Goal: Task Accomplishment & Management: Complete application form

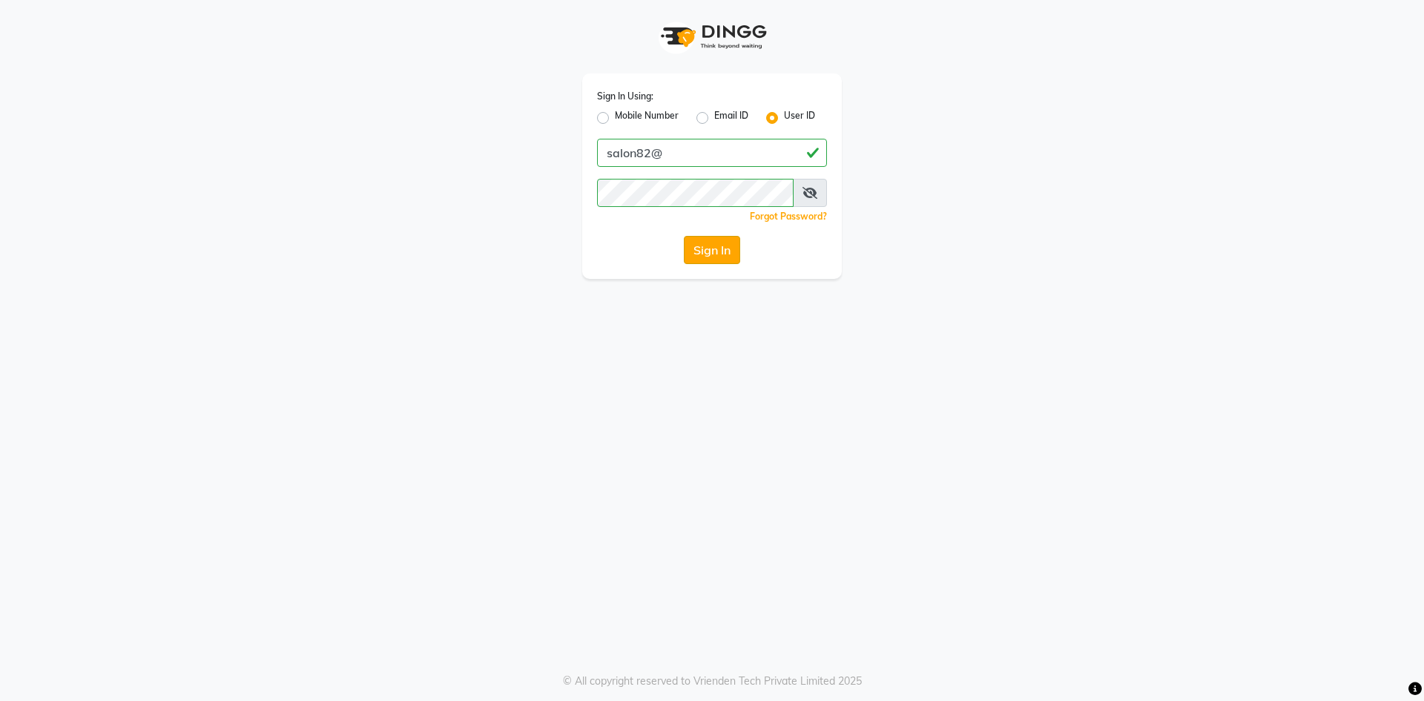
click at [722, 251] on button "Sign In" at bounding box center [712, 250] width 56 height 28
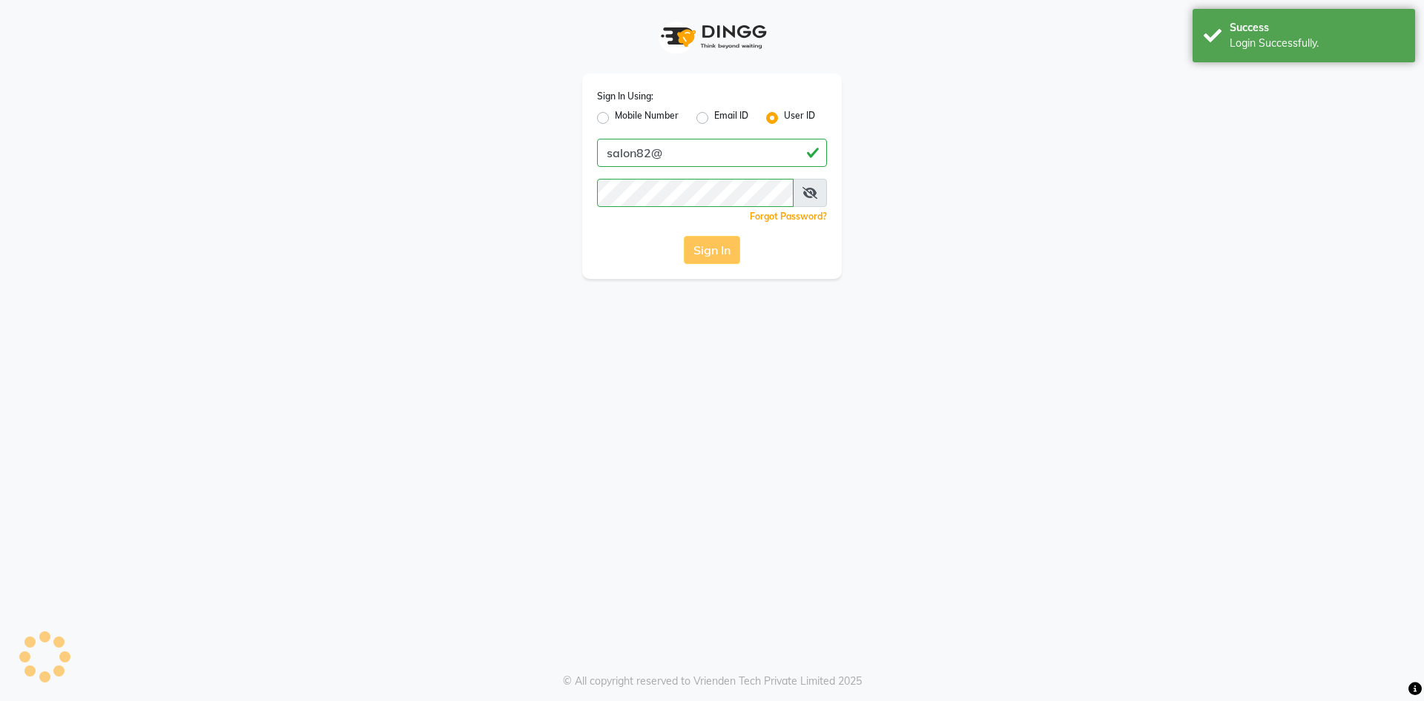
click at [722, 251] on div "Sign In" at bounding box center [712, 250] width 230 height 28
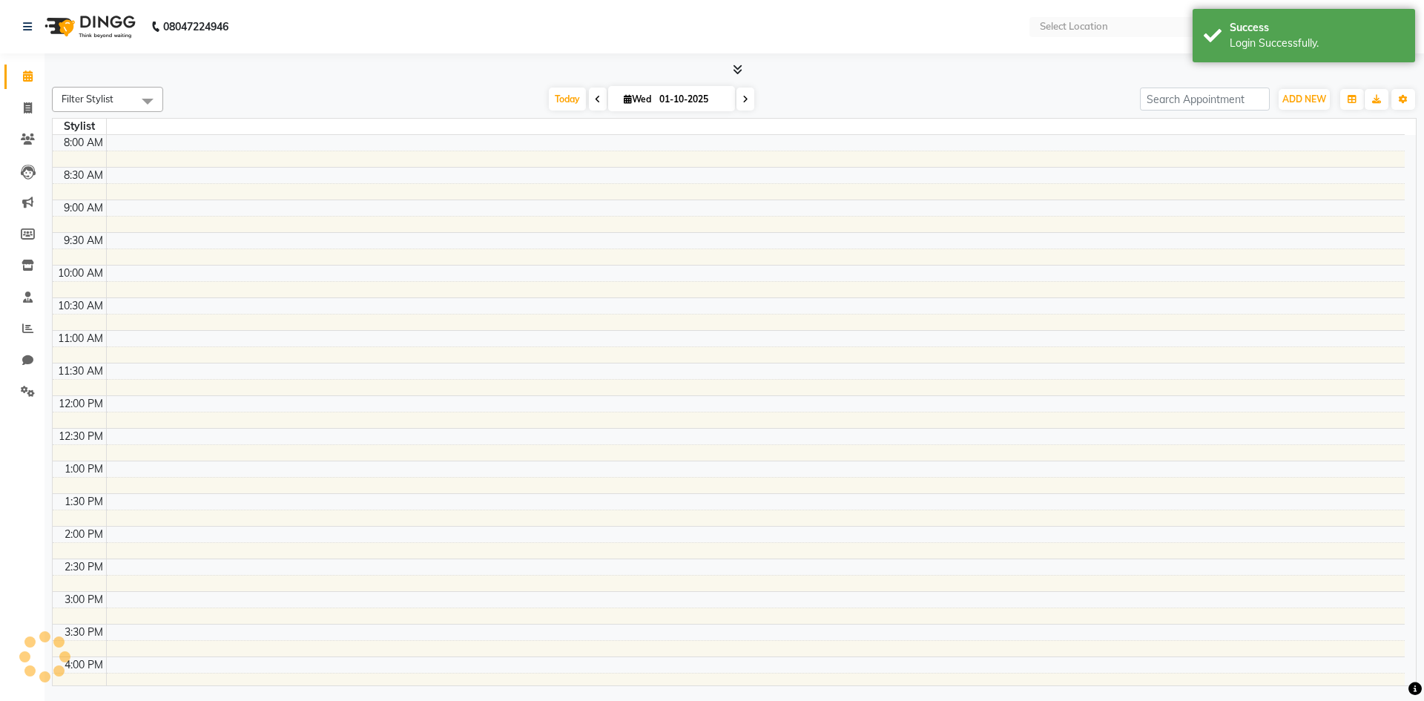
select select "en"
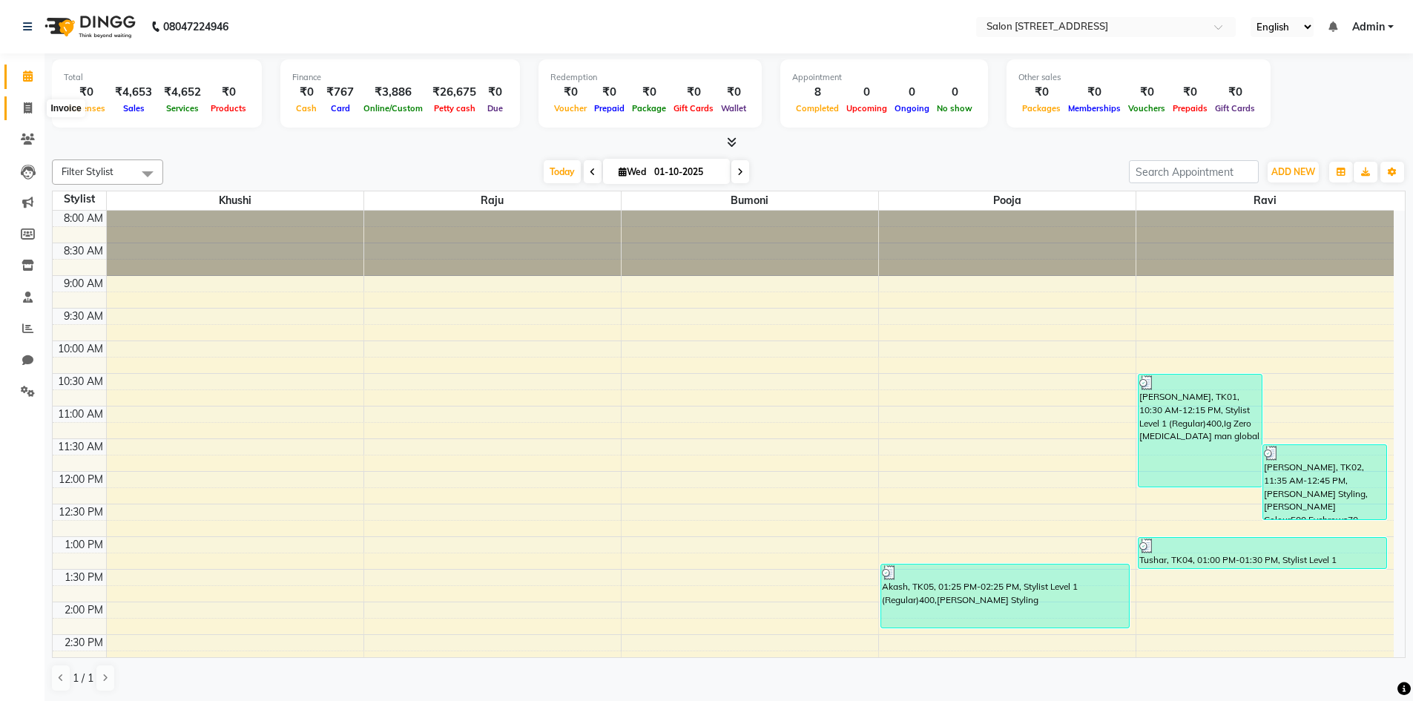
click at [24, 108] on icon at bounding box center [28, 107] width 8 height 11
select select "service"
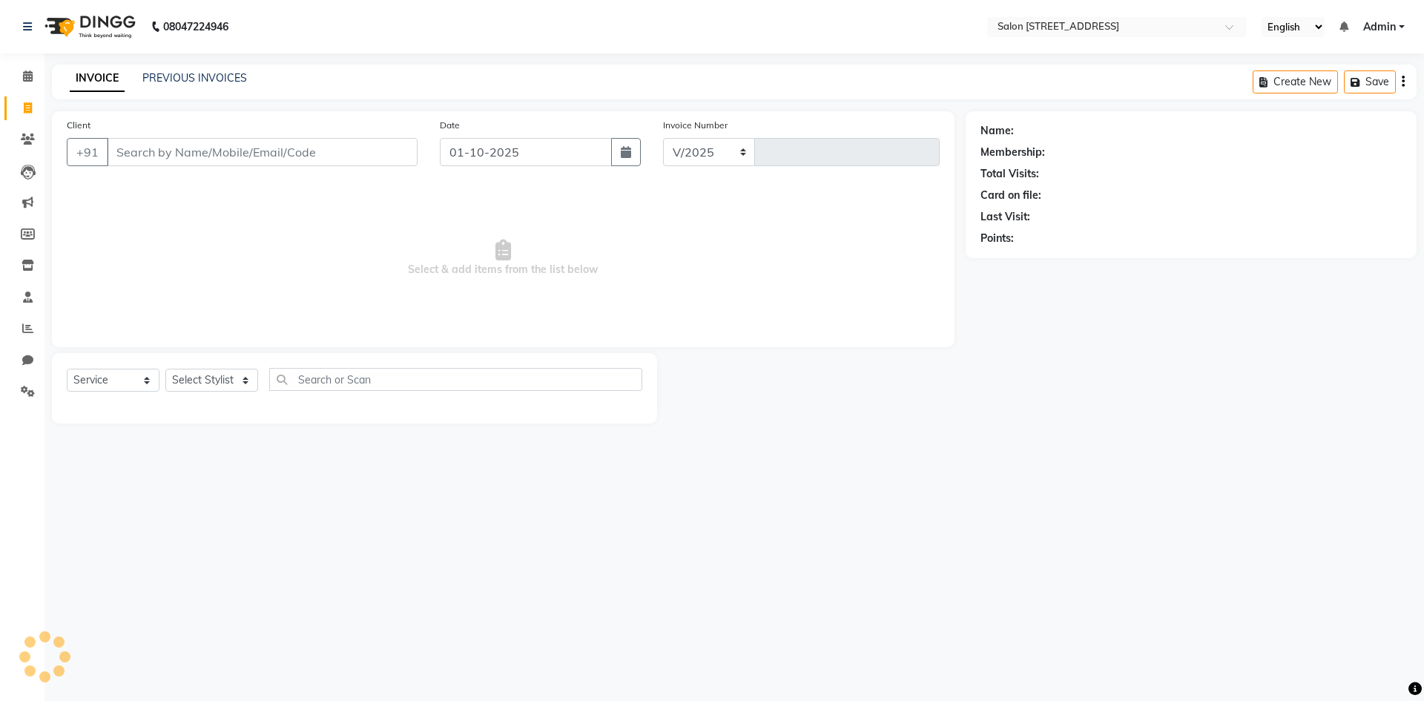
select select "7707"
type input "0942"
select select "P"
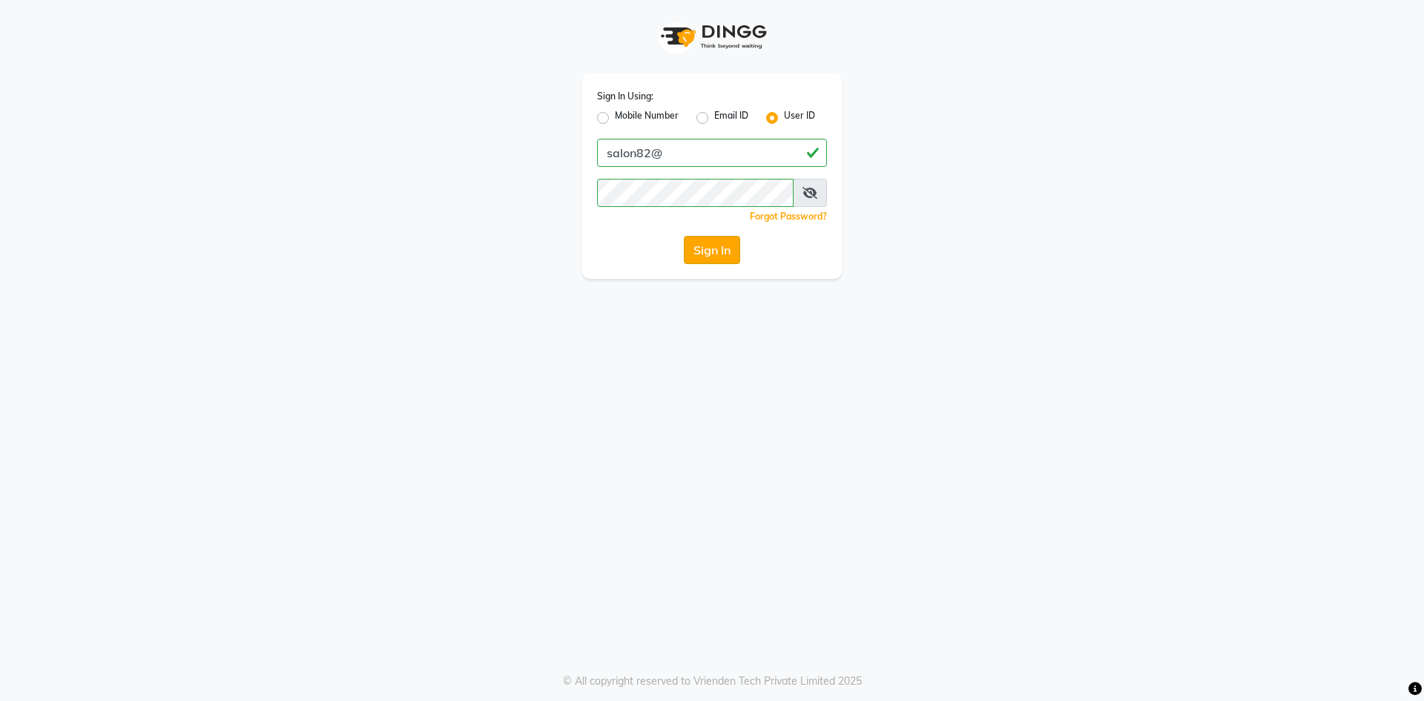
click at [694, 254] on button "Sign In" at bounding box center [712, 250] width 56 height 28
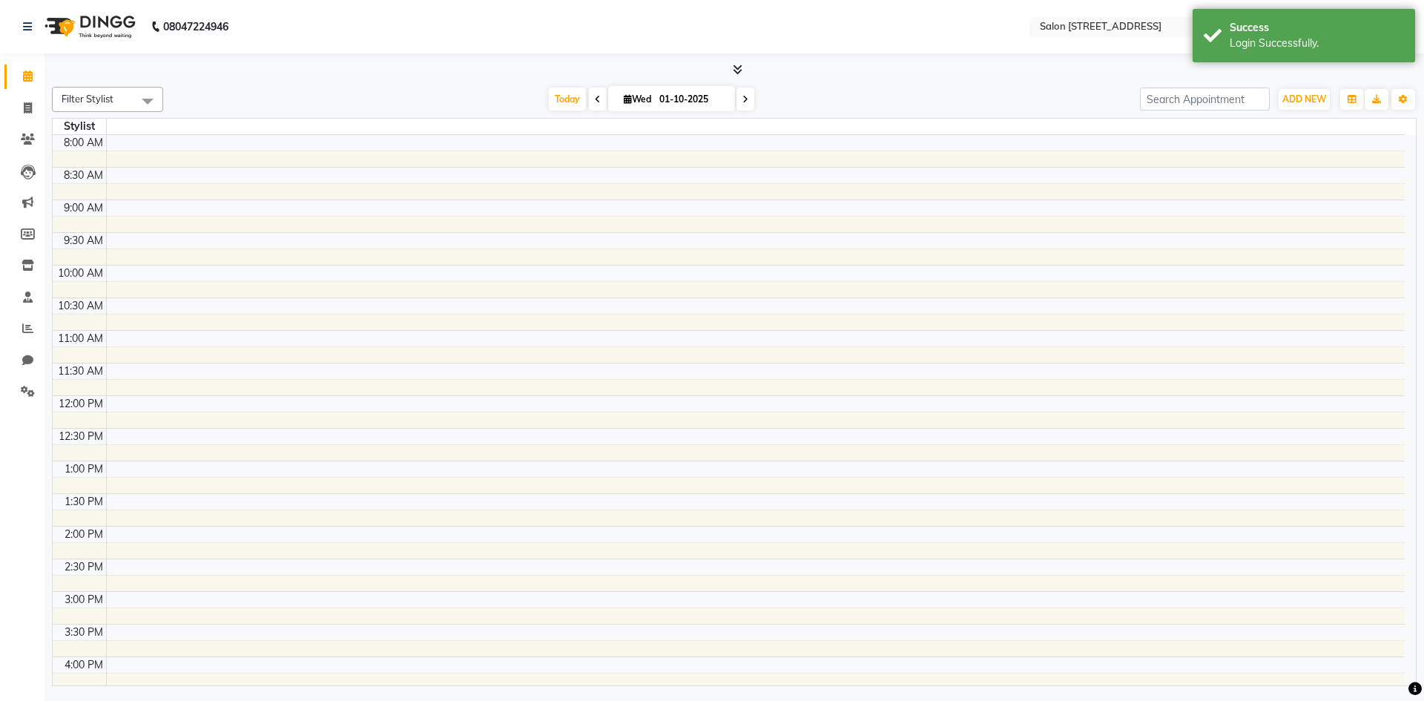
select select "en"
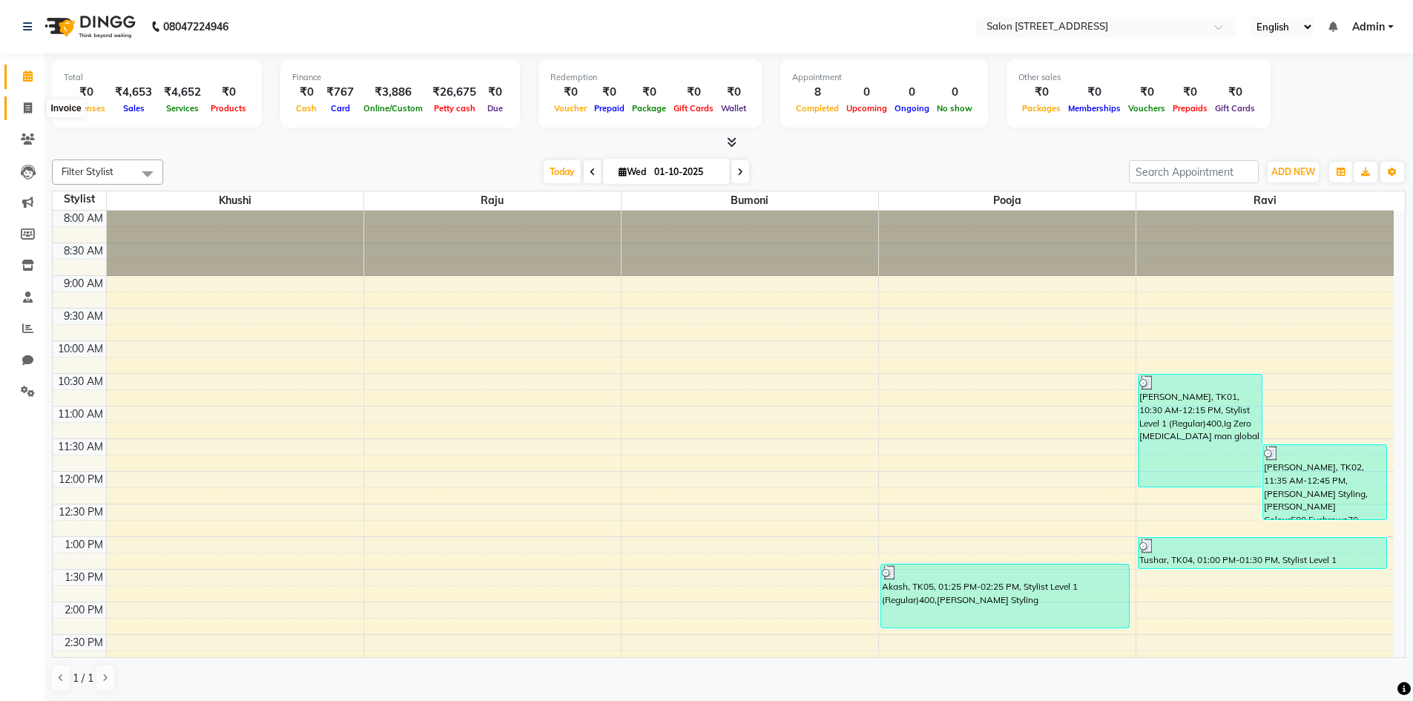
click at [25, 111] on icon at bounding box center [28, 107] width 8 height 11
select select "service"
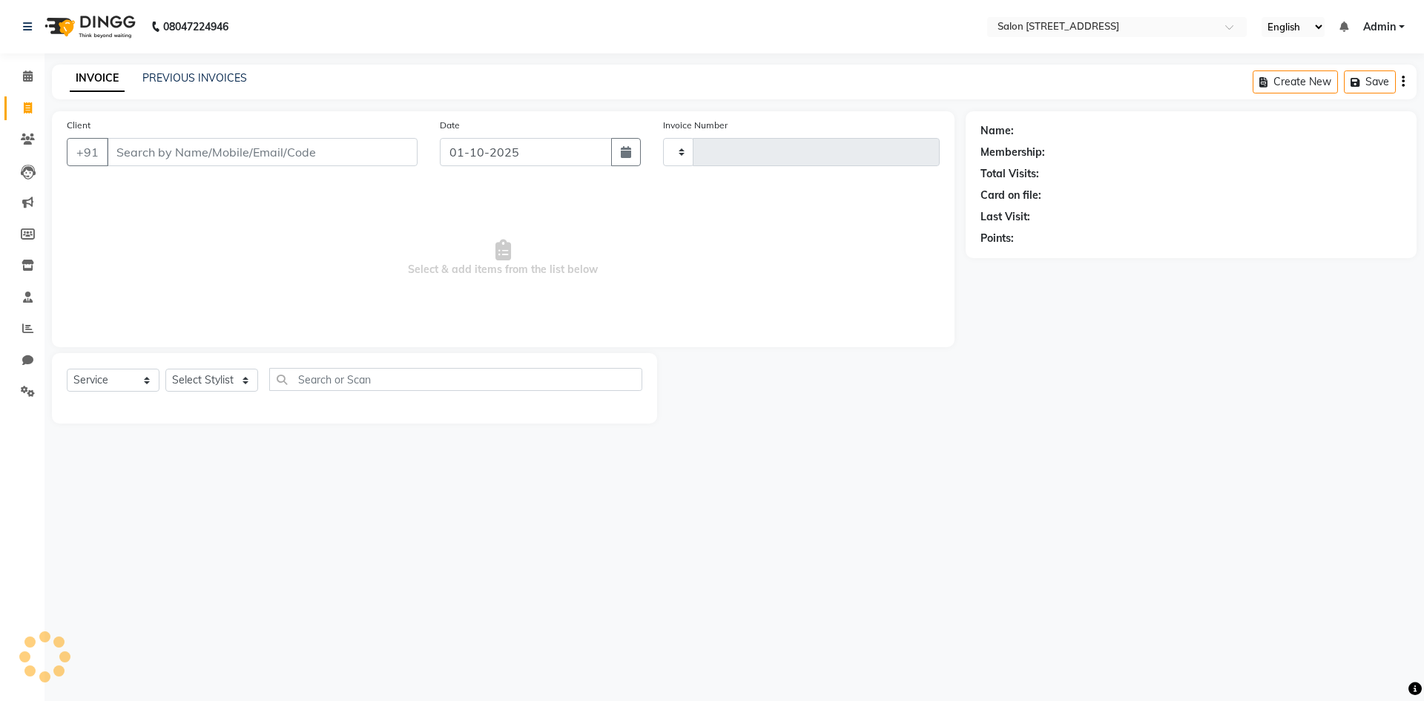
type input "0942"
select select "7707"
select select "P"
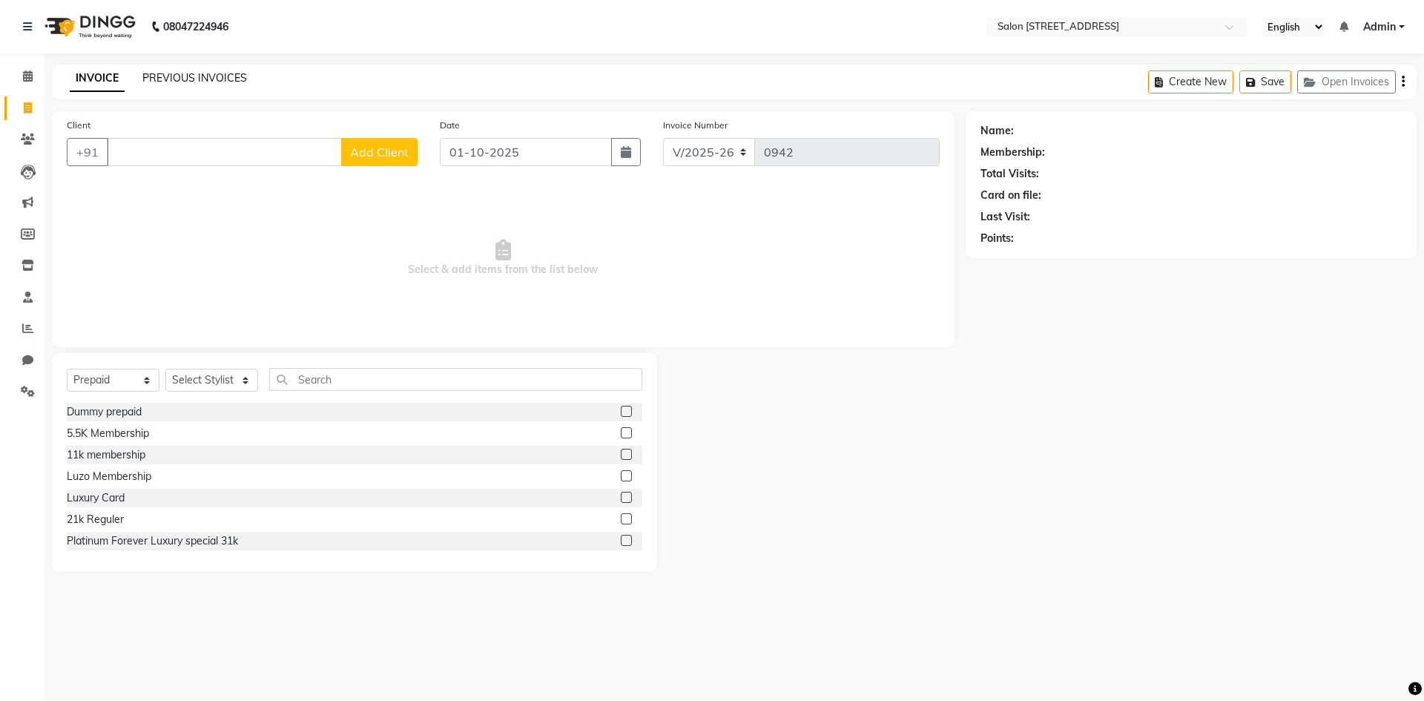
click at [184, 73] on link "PREVIOUS INVOICES" at bounding box center [194, 77] width 105 height 13
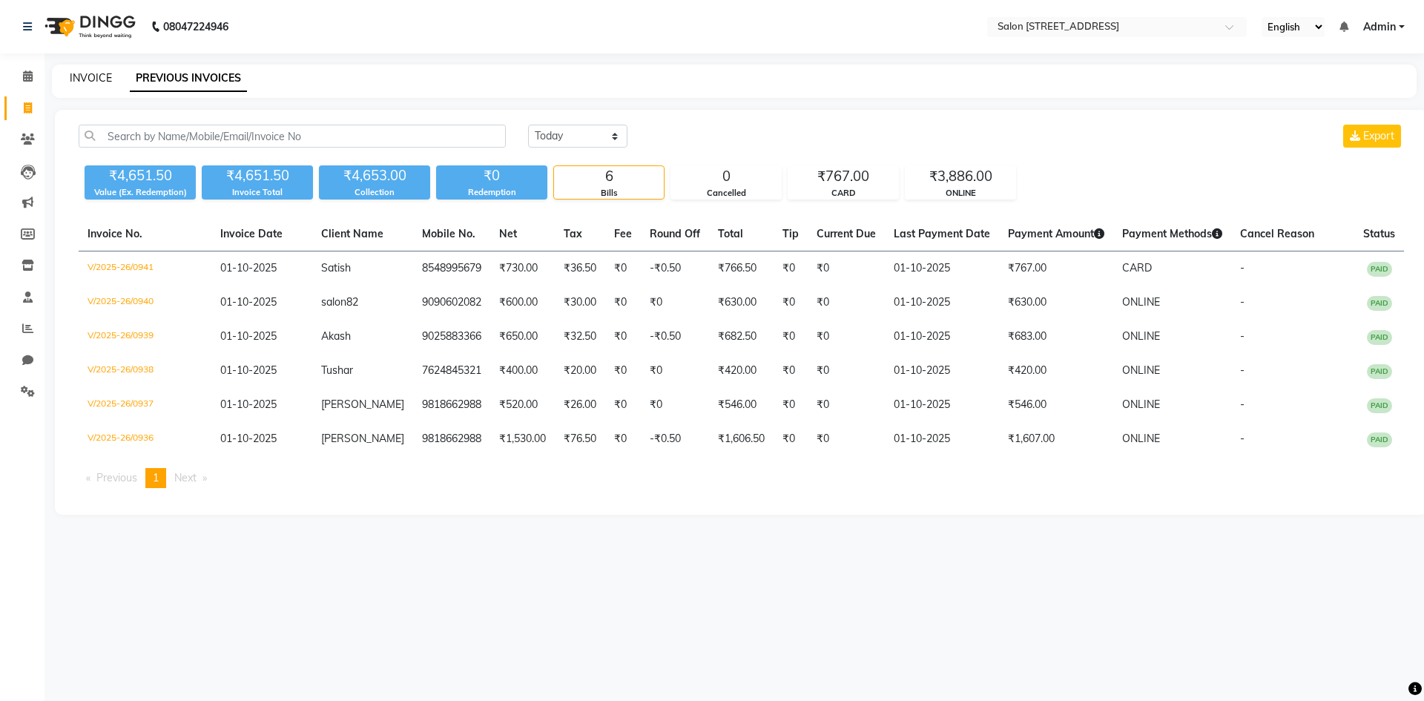
click at [92, 73] on link "INVOICE" at bounding box center [91, 77] width 42 height 13
select select "service"
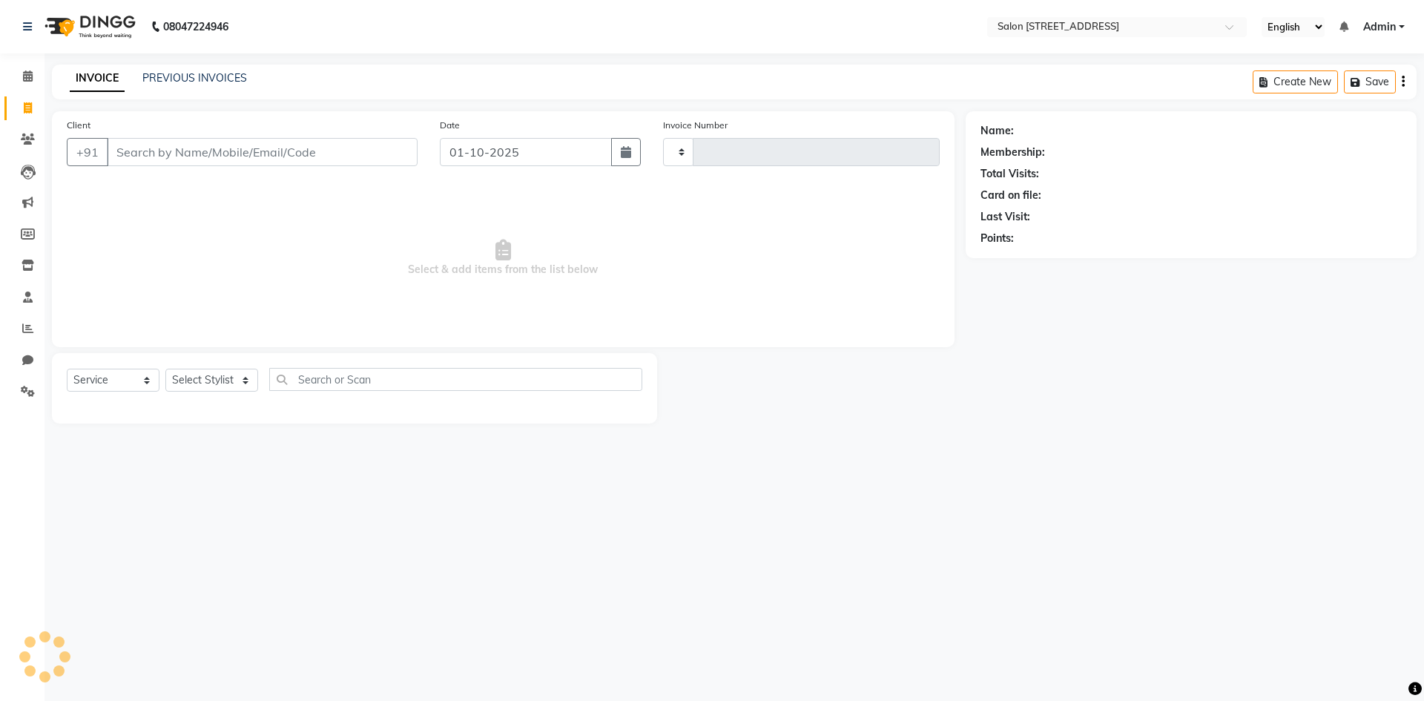
type input "0942"
select select "7707"
click at [249, 240] on span "Select & add items from the list below" at bounding box center [503, 258] width 873 height 148
select select "P"
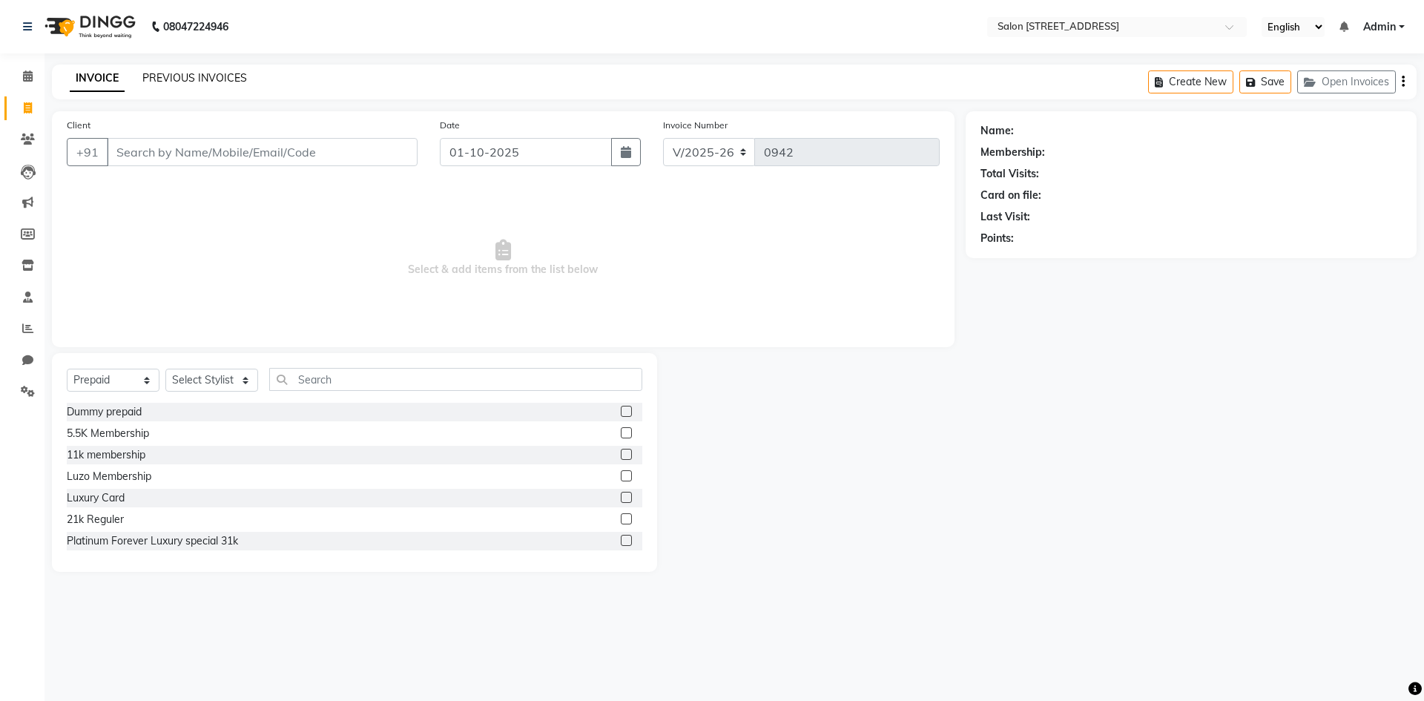
click at [196, 81] on link "PREVIOUS INVOICES" at bounding box center [194, 77] width 105 height 13
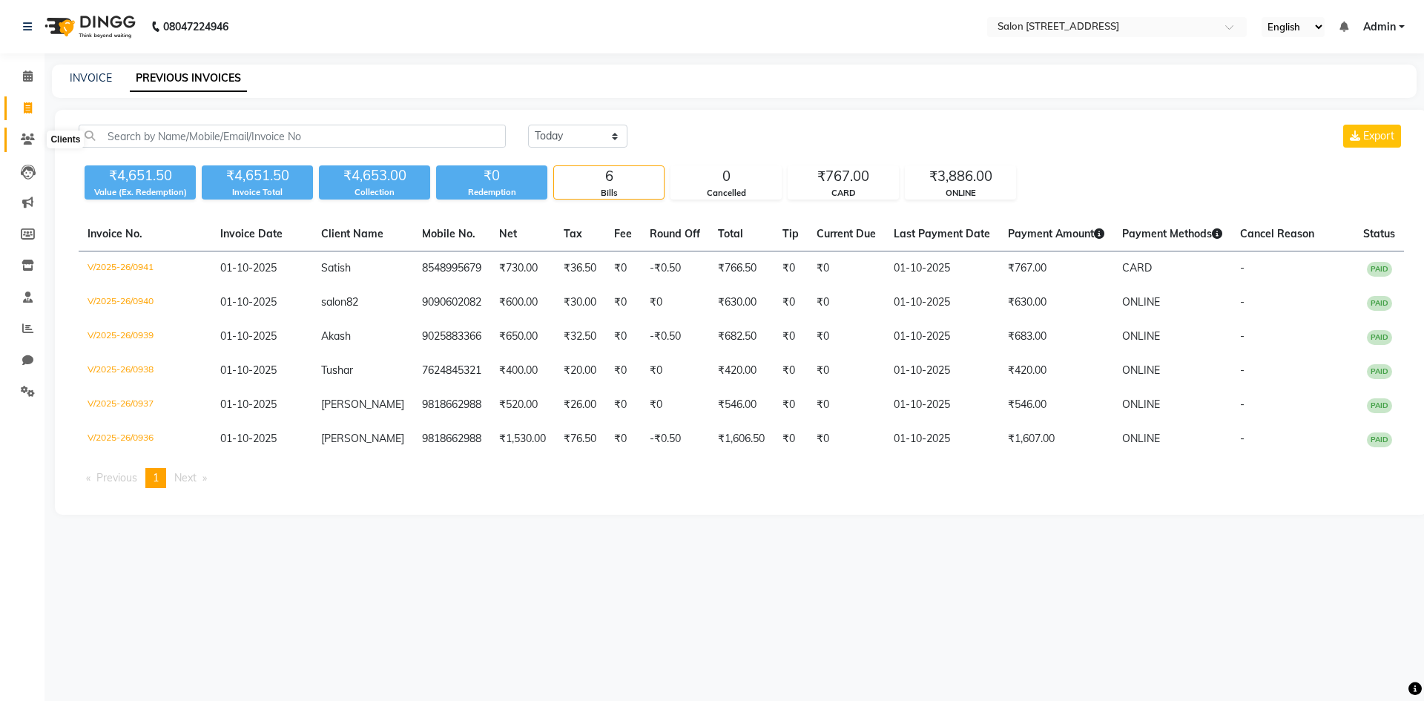
click at [29, 141] on icon at bounding box center [28, 139] width 14 height 11
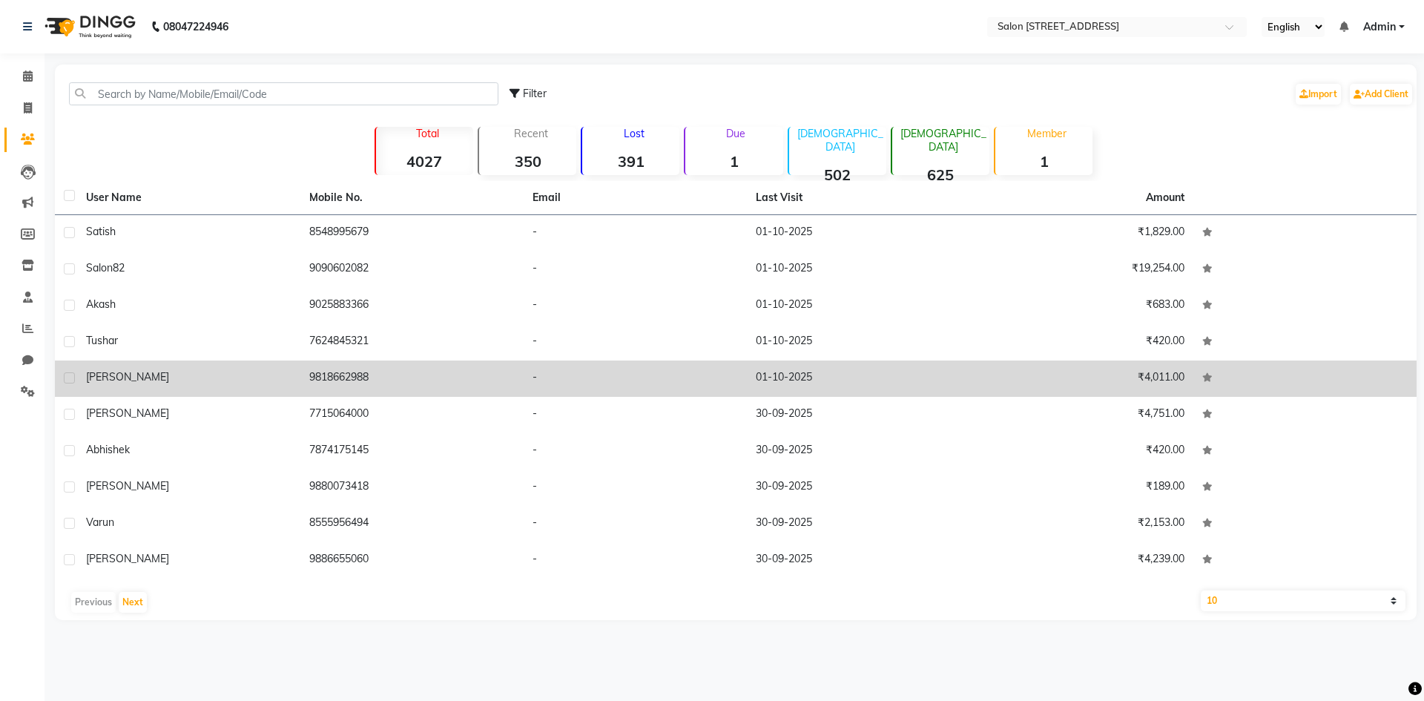
click at [378, 376] on td "9818662988" at bounding box center [411, 378] width 223 height 36
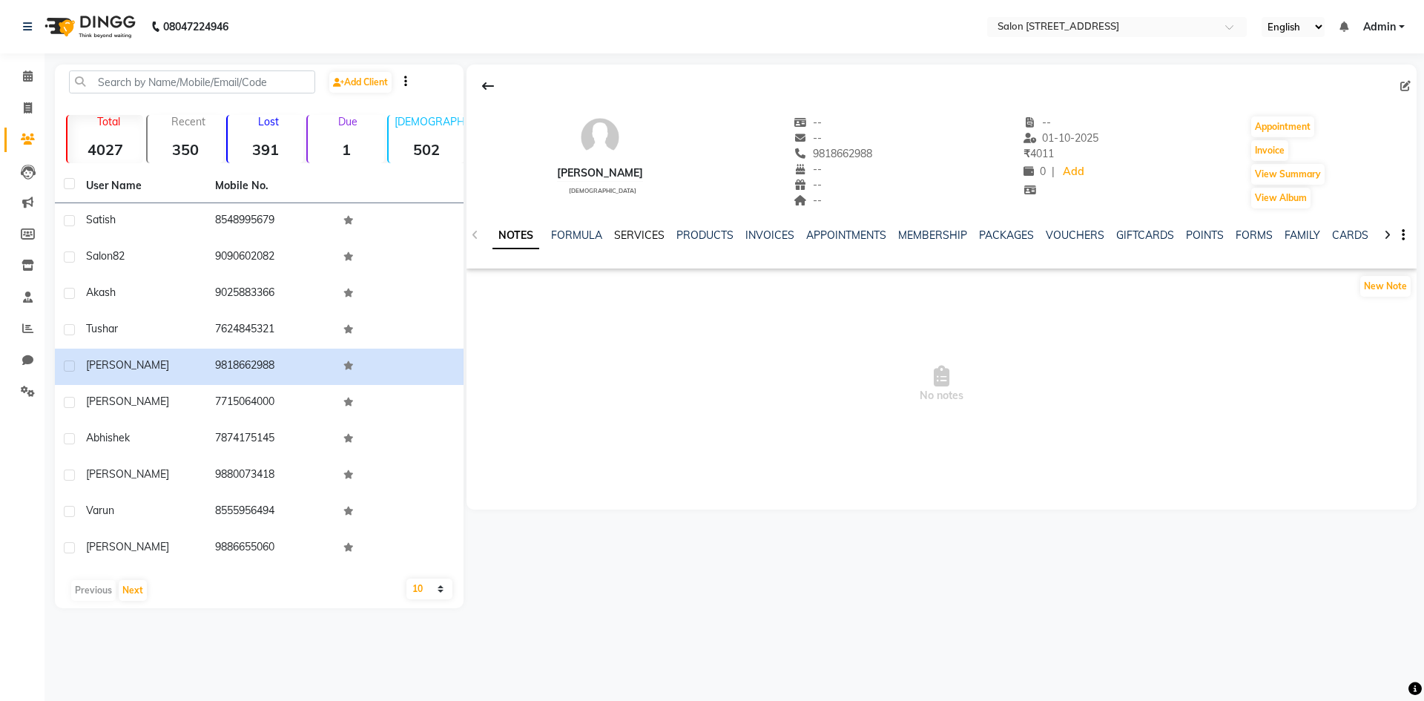
click at [625, 231] on link "SERVICES" at bounding box center [639, 234] width 50 height 13
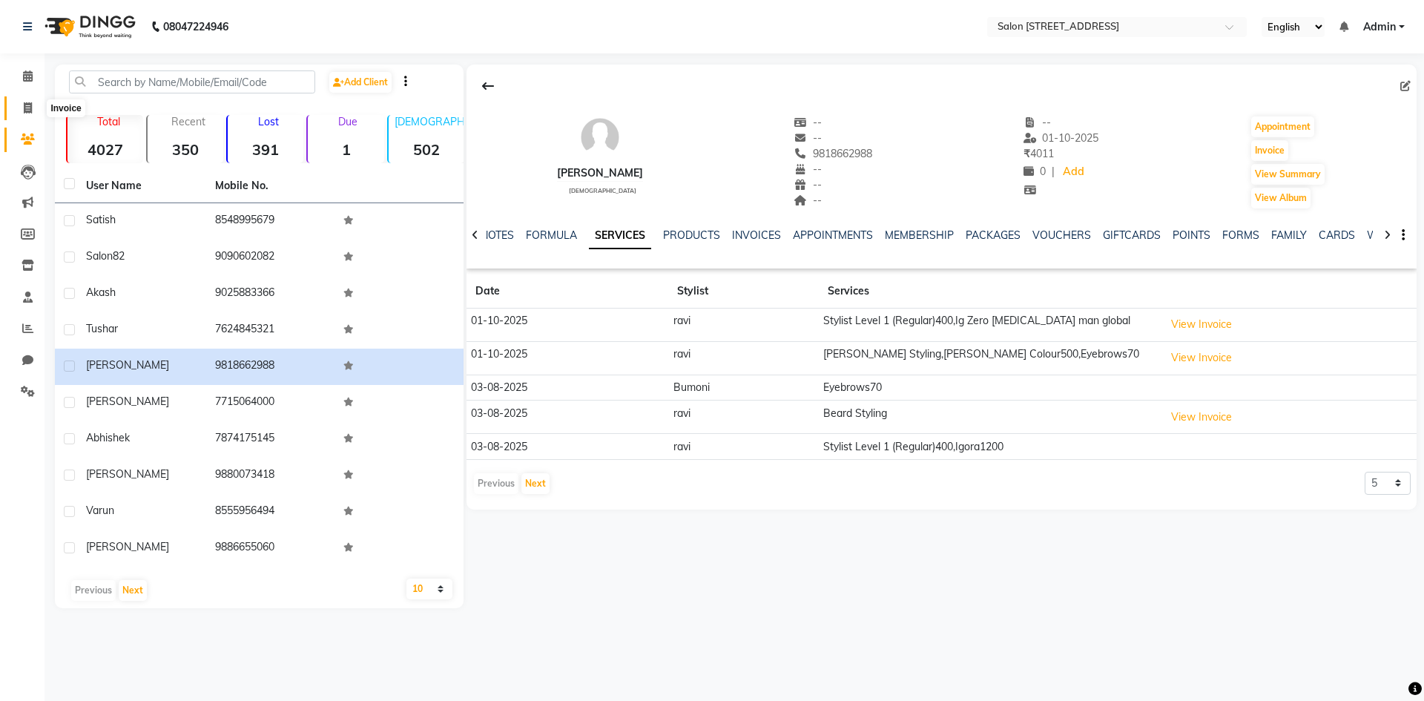
click at [27, 108] on icon at bounding box center [28, 107] width 8 height 11
select select "service"
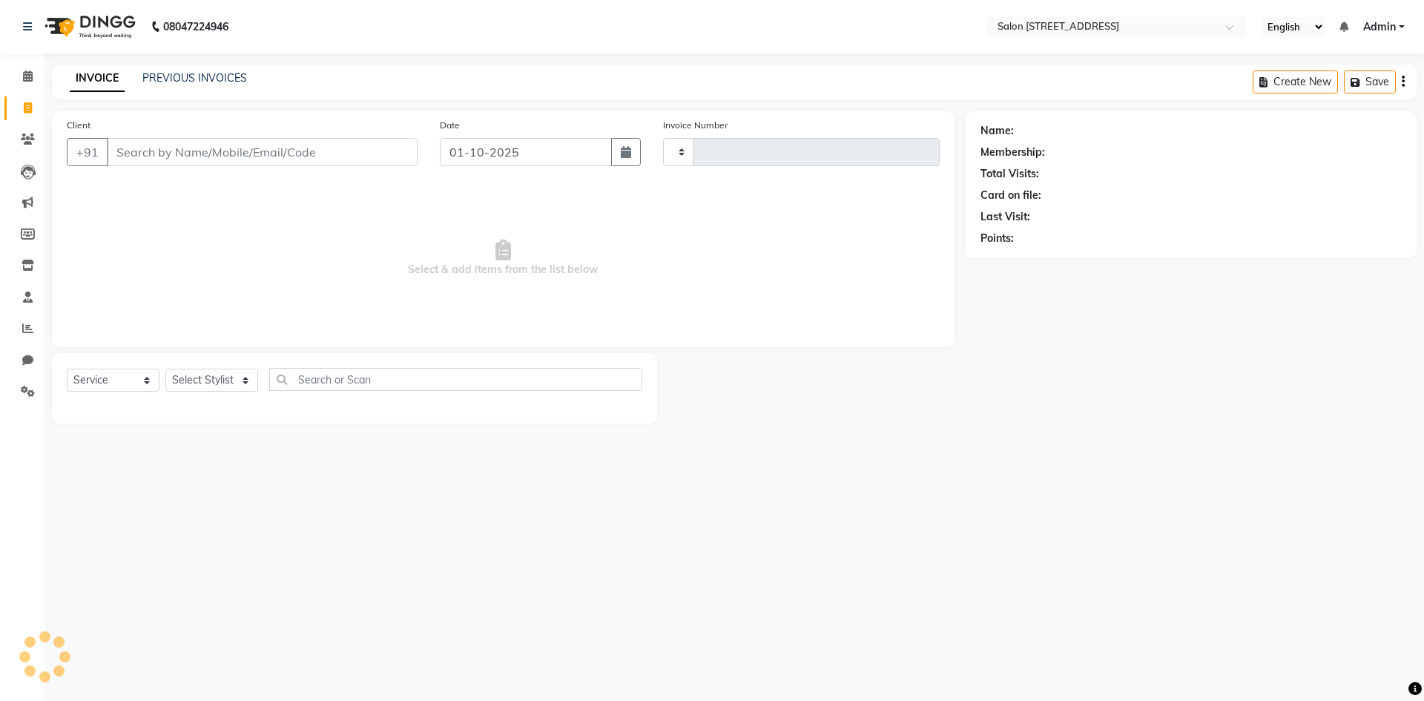
click at [191, 237] on span "Select & add items from the list below" at bounding box center [503, 258] width 873 height 148
type input "0942"
select select "7707"
select select "P"
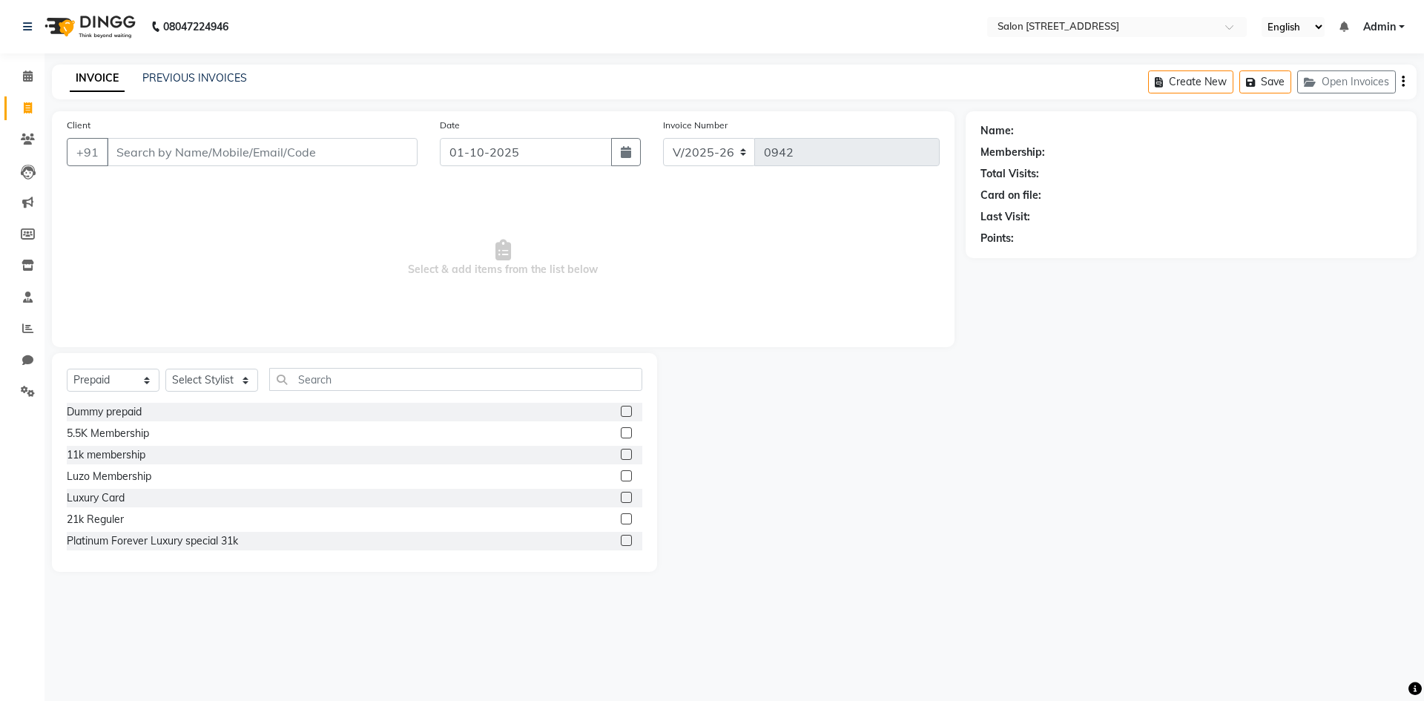
click at [1068, 576] on main "INVOICE PREVIOUS INVOICES Create New Save Open Invoices Client +91 Date [DATE] …" at bounding box center [735, 330] width 1380 height 530
click at [1035, 570] on div "Name: Membership: Total Visits: Card on file: Last Visit: Points:" at bounding box center [1197, 341] width 462 height 461
click at [897, 587] on main "INVOICE PREVIOUS INVOICES Create New Save Open Invoices Client +91 Date [DATE] …" at bounding box center [735, 330] width 1380 height 530
click at [178, 72] on link "PREVIOUS INVOICES" at bounding box center [194, 77] width 105 height 13
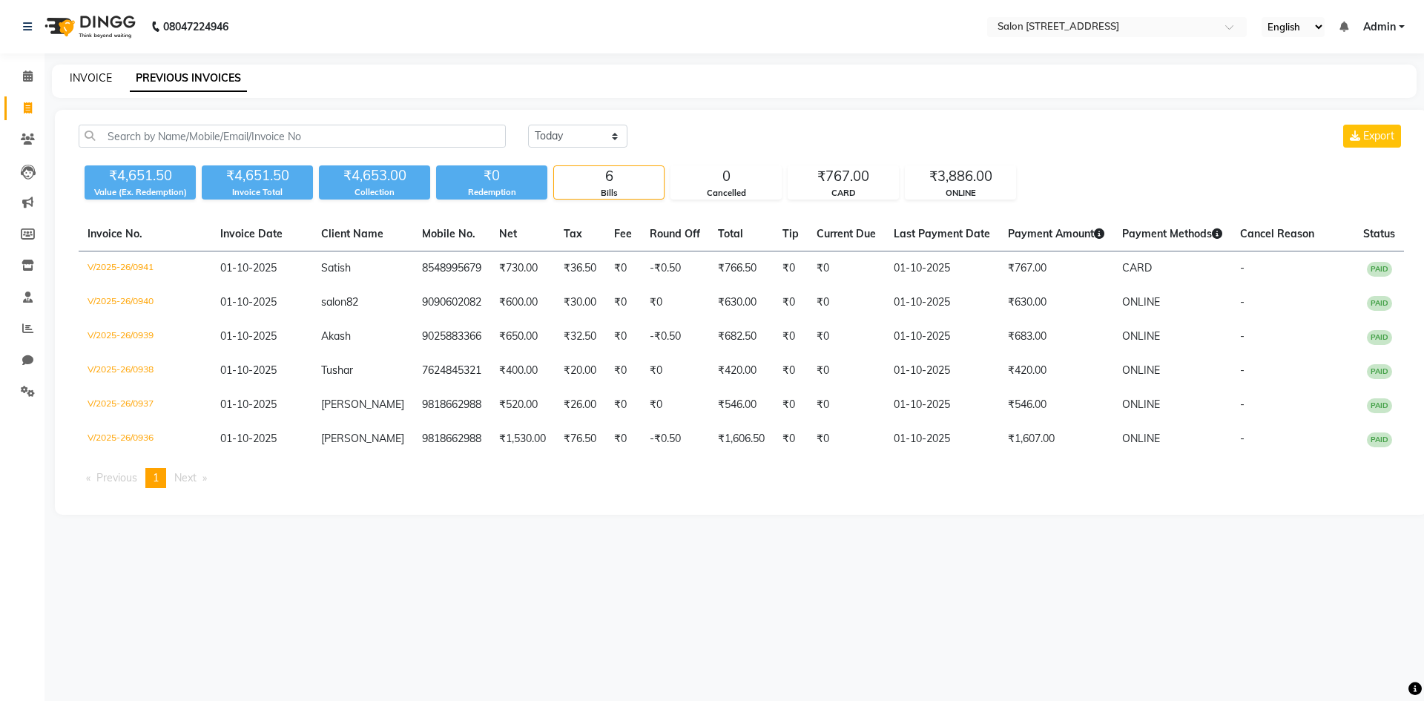
click at [94, 76] on link "INVOICE" at bounding box center [91, 77] width 42 height 13
select select "service"
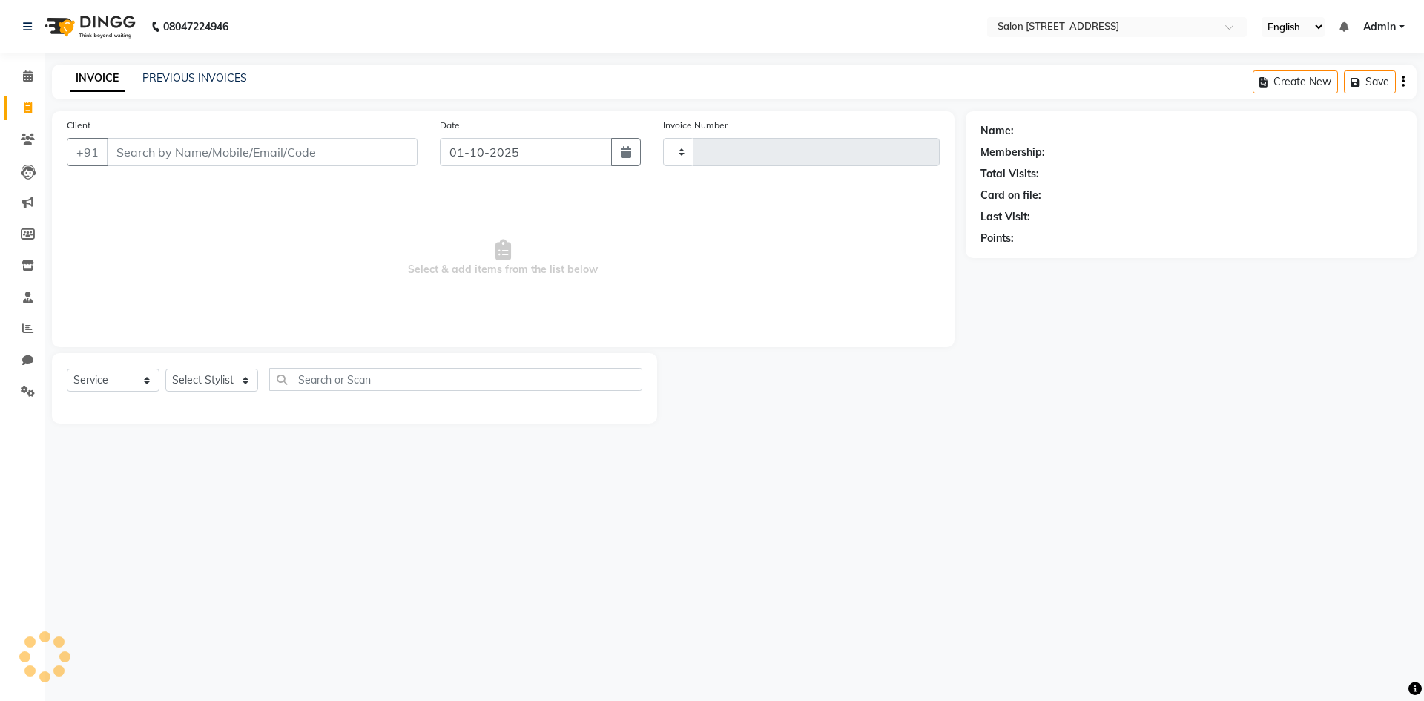
type input "0942"
select select "7707"
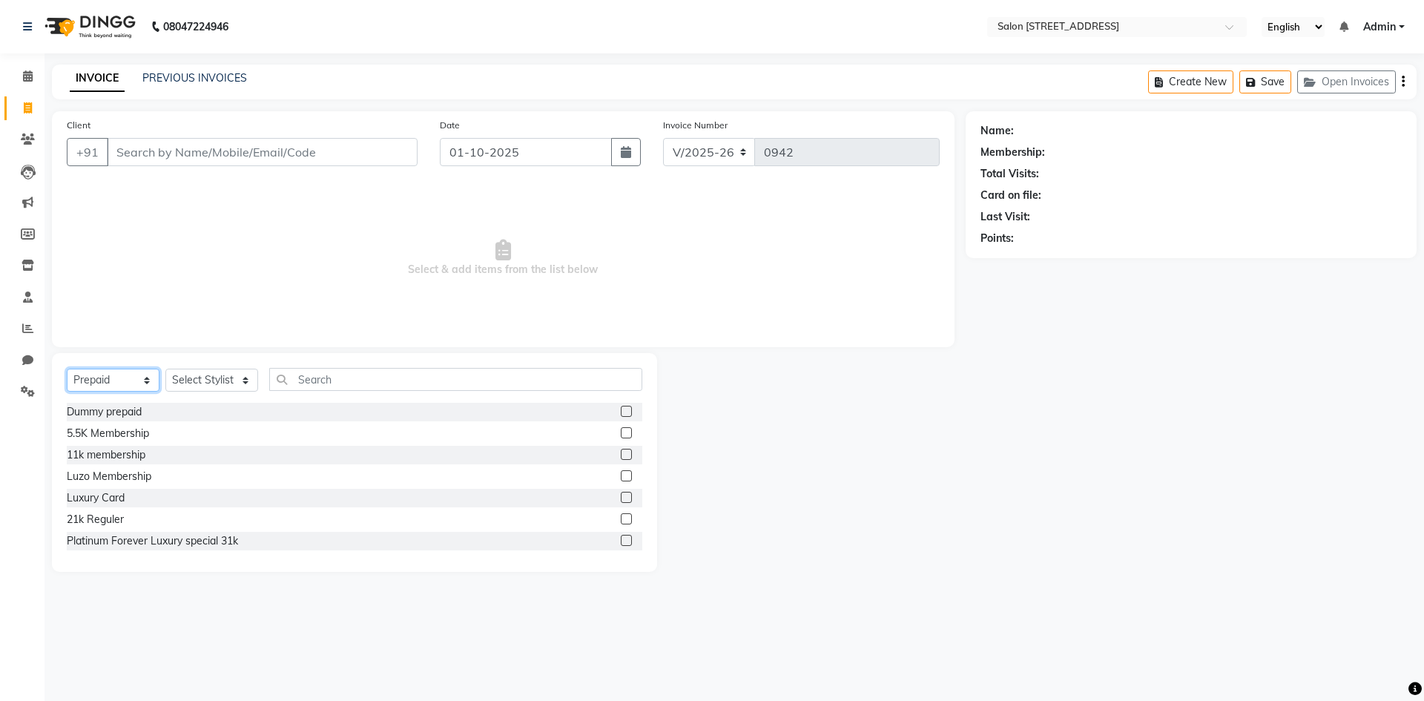
click at [100, 379] on select "Select Service Product Membership Package Voucher Prepaid Gift Card" at bounding box center [113, 380] width 93 height 23
select select "service"
click at [67, 369] on select "Select Service Product Membership Package Voucher Prepaid Gift Card" at bounding box center [113, 380] width 93 height 23
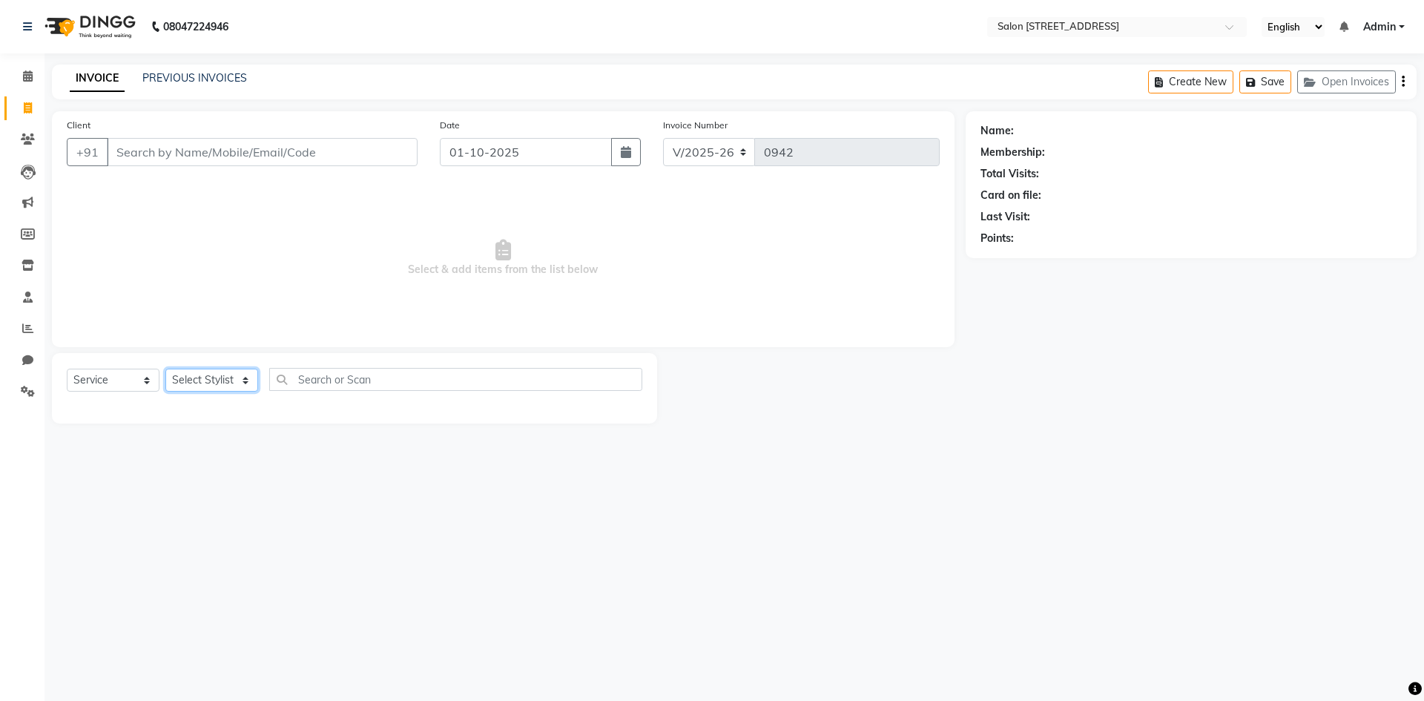
click at [200, 383] on select "Select Stylist Admin [PERSON_NAME] Bumoni Khushi Lune Lego pooja Raju ravi" at bounding box center [211, 380] width 93 height 23
select select "83057"
click at [165, 369] on select "Select Stylist Admin [PERSON_NAME] Bumoni Khushi Lune Lego pooja Raju ravi" at bounding box center [211, 380] width 93 height 23
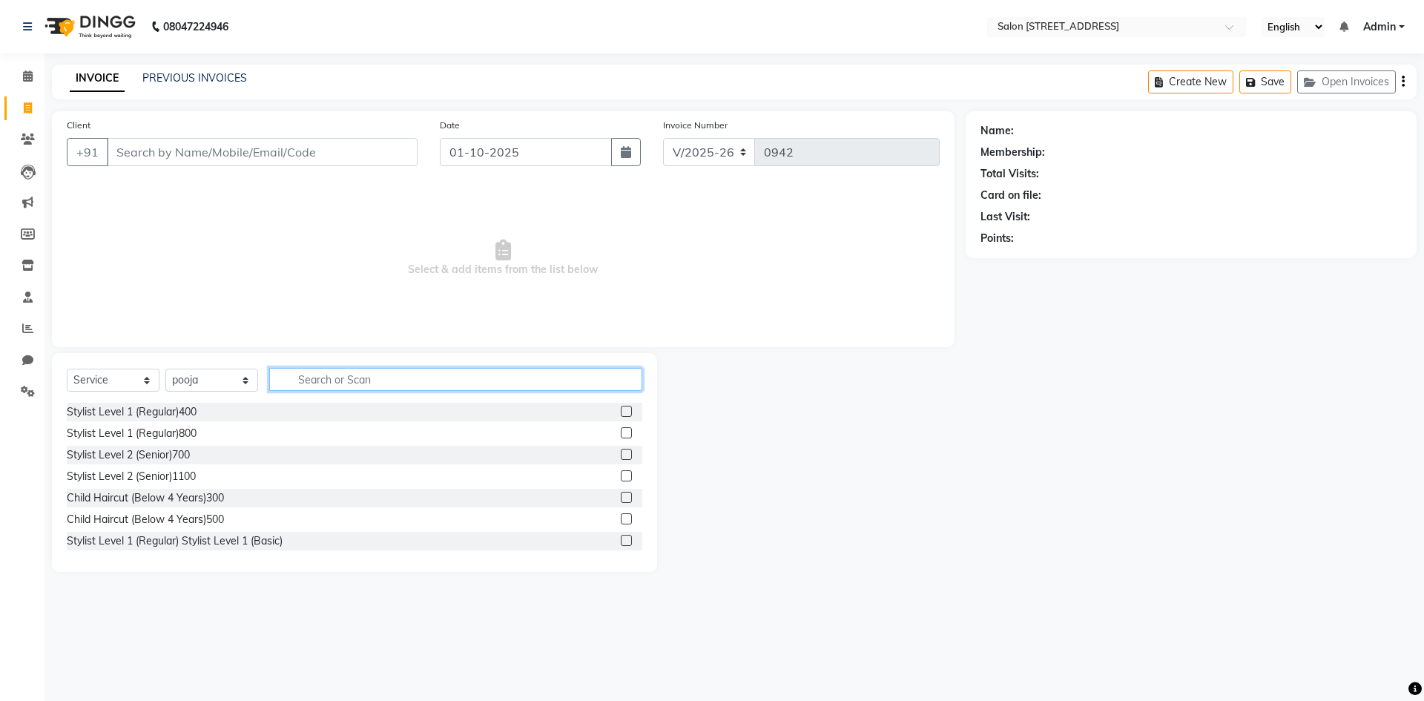
click at [318, 378] on input "text" at bounding box center [455, 379] width 373 height 23
type input "sc"
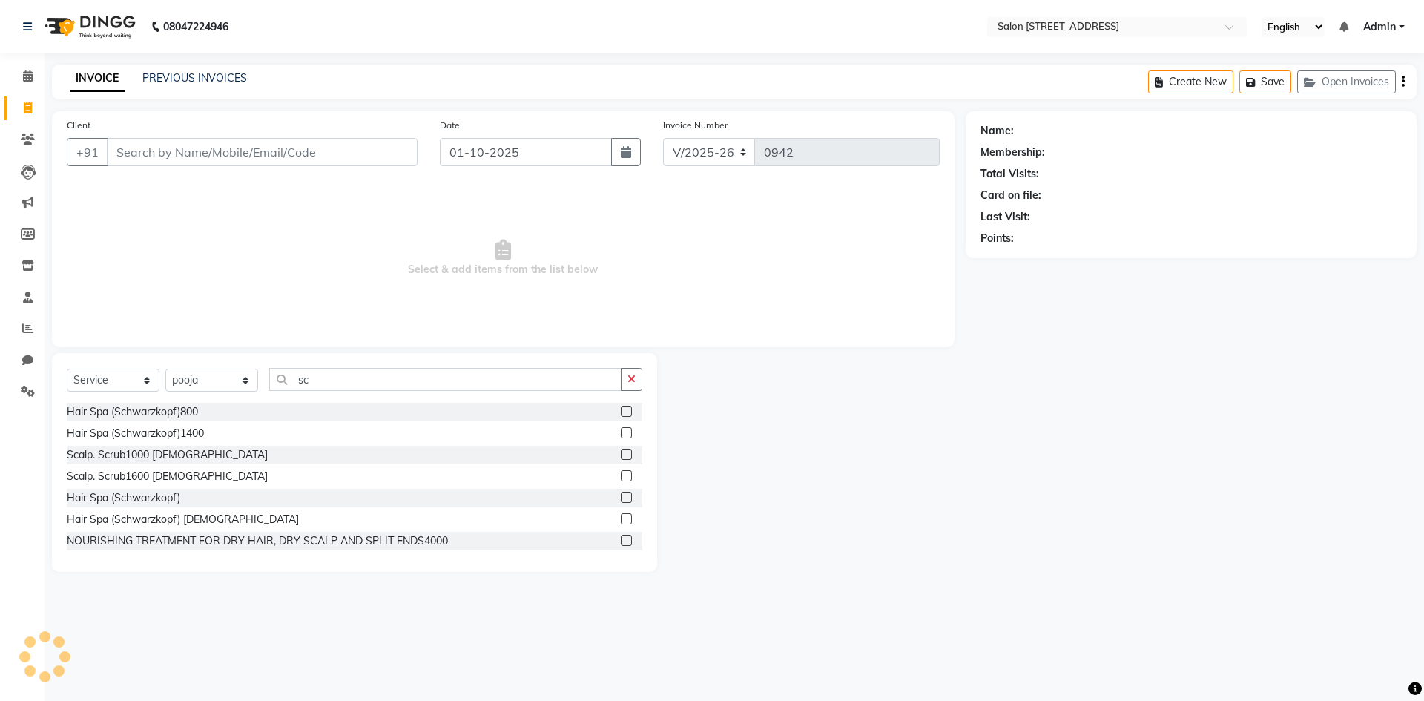
click at [621, 412] on label at bounding box center [626, 411] width 11 height 11
click at [621, 412] on input "checkbox" at bounding box center [626, 412] width 10 height 10
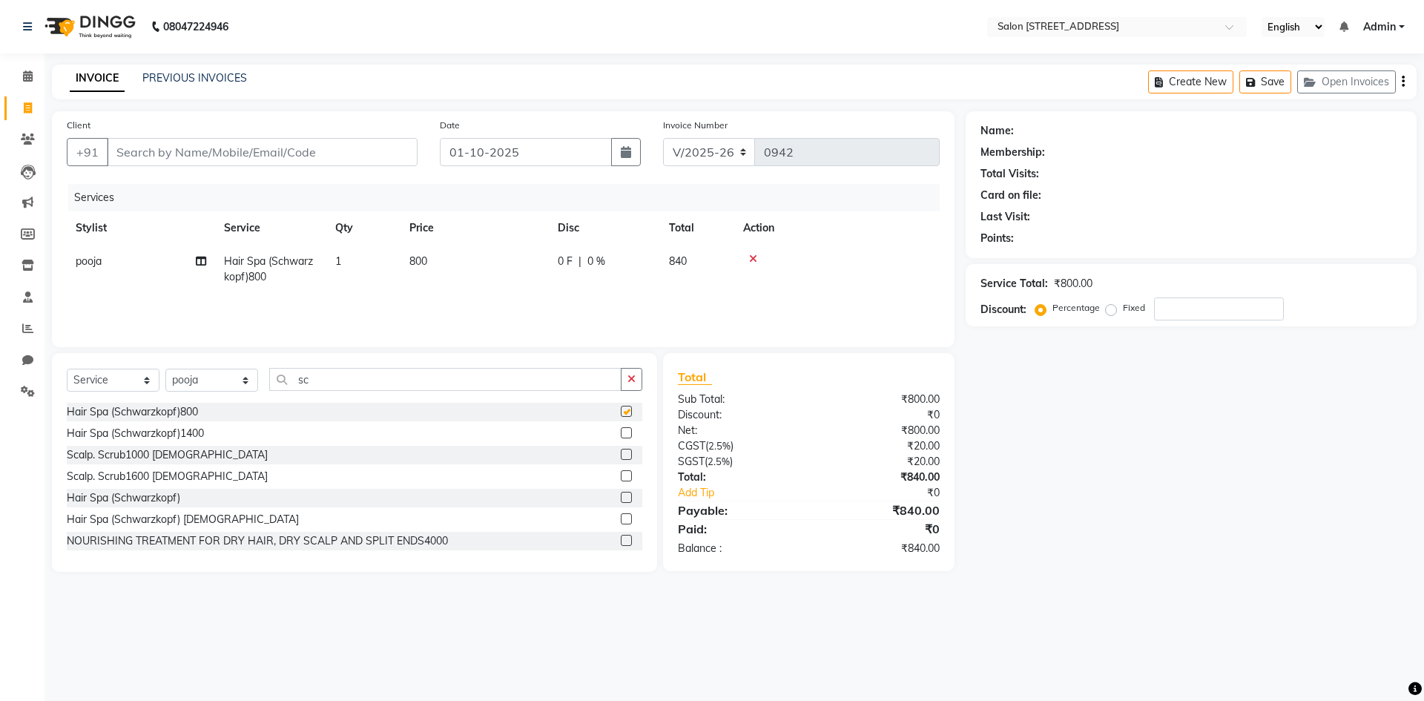
checkbox input "false"
click at [197, 151] on input "Client" at bounding box center [262, 152] width 311 height 28
type input "8"
type input "0"
type input "8884238324"
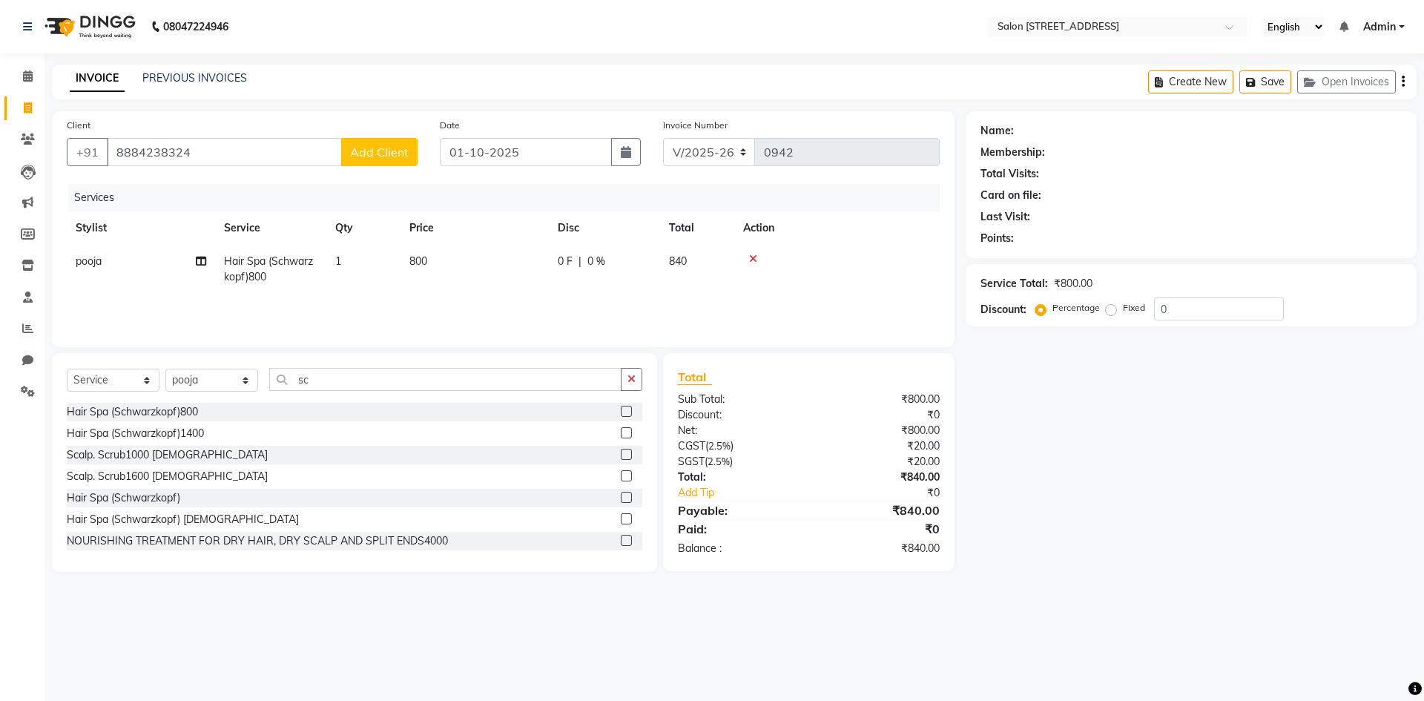
click at [389, 149] on span "Add Client" at bounding box center [379, 152] width 59 height 15
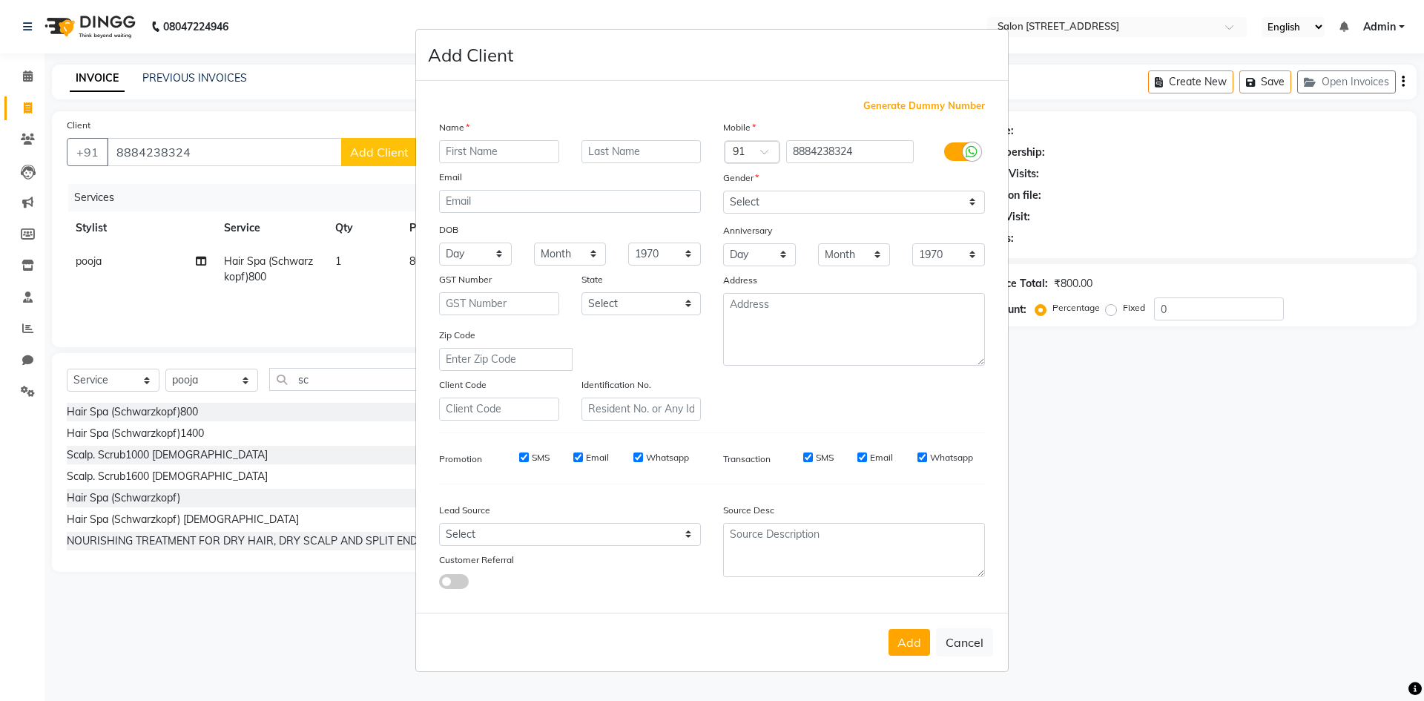
click at [469, 154] on input "text" at bounding box center [499, 151] width 120 height 23
type input "Shehin"
click at [820, 204] on select "Select [DEMOGRAPHIC_DATA] [DEMOGRAPHIC_DATA] Other Prefer Not To Say" at bounding box center [854, 202] width 262 height 23
select select "[DEMOGRAPHIC_DATA]"
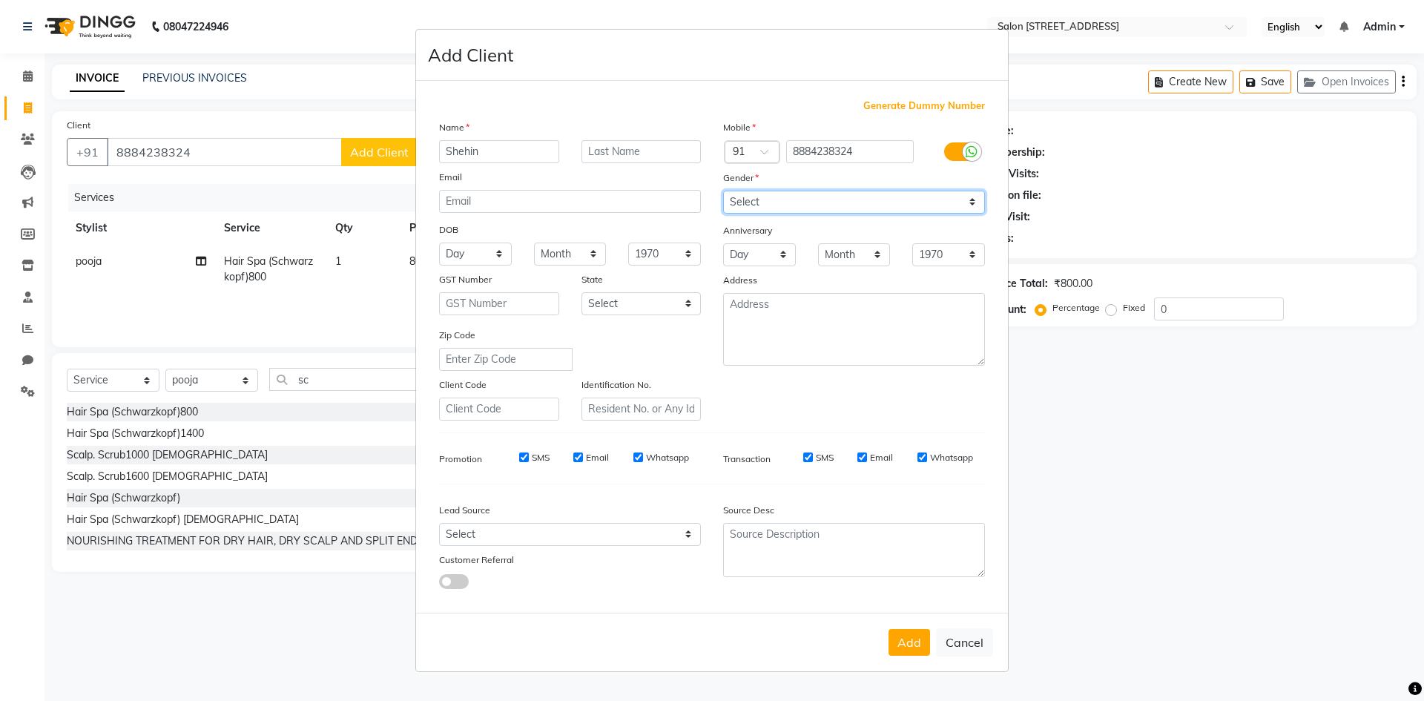
click at [723, 191] on select "Select [DEMOGRAPHIC_DATA] [DEMOGRAPHIC_DATA] Other Prefer Not To Say" at bounding box center [854, 202] width 262 height 23
click at [901, 641] on button "Add" at bounding box center [910, 642] width 42 height 27
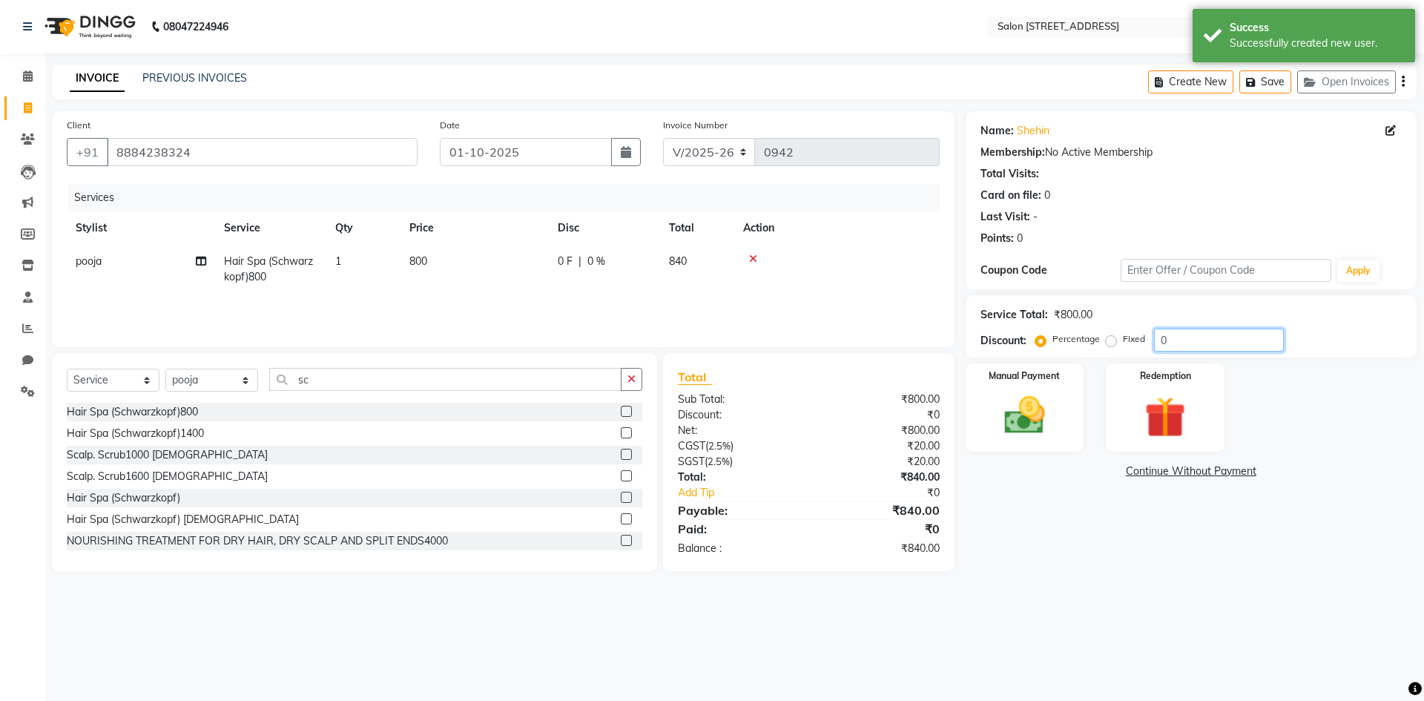
click at [1212, 337] on input "0" at bounding box center [1219, 340] width 130 height 23
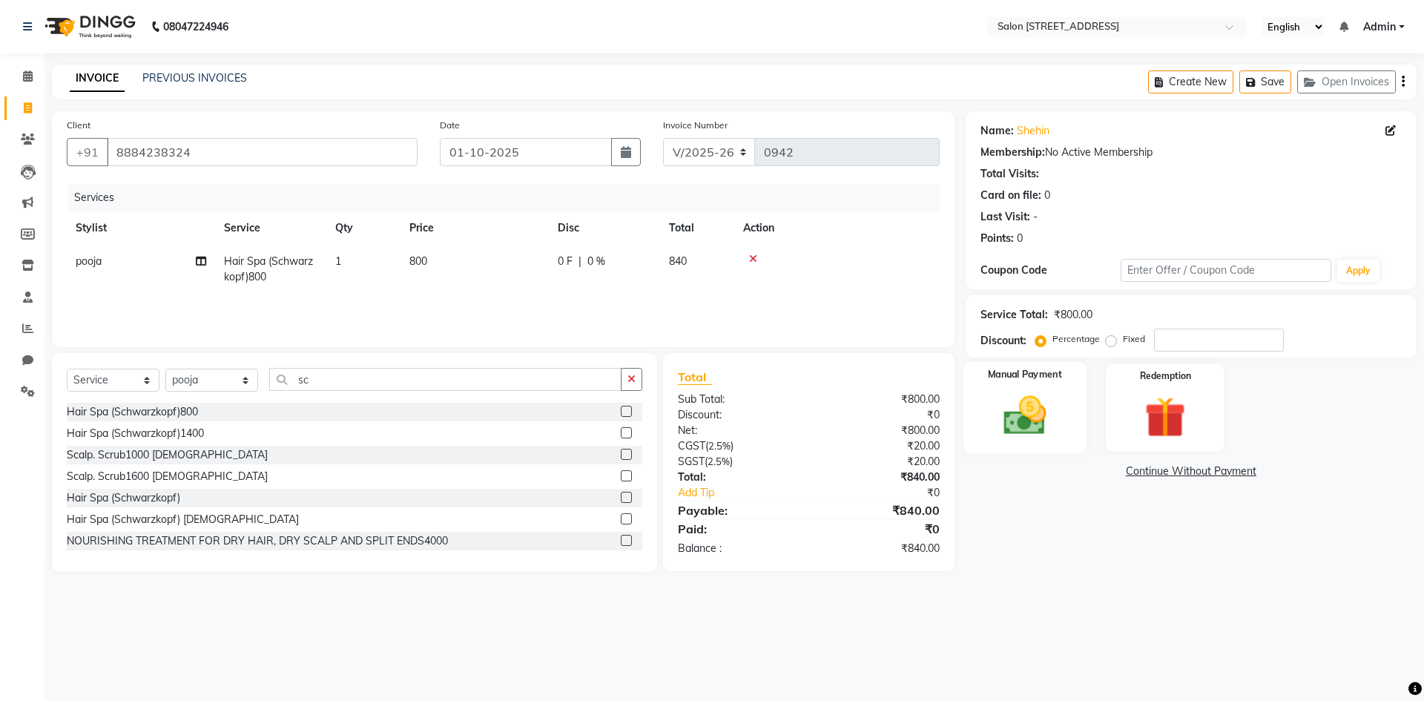
click at [1051, 403] on img at bounding box center [1024, 415] width 69 height 49
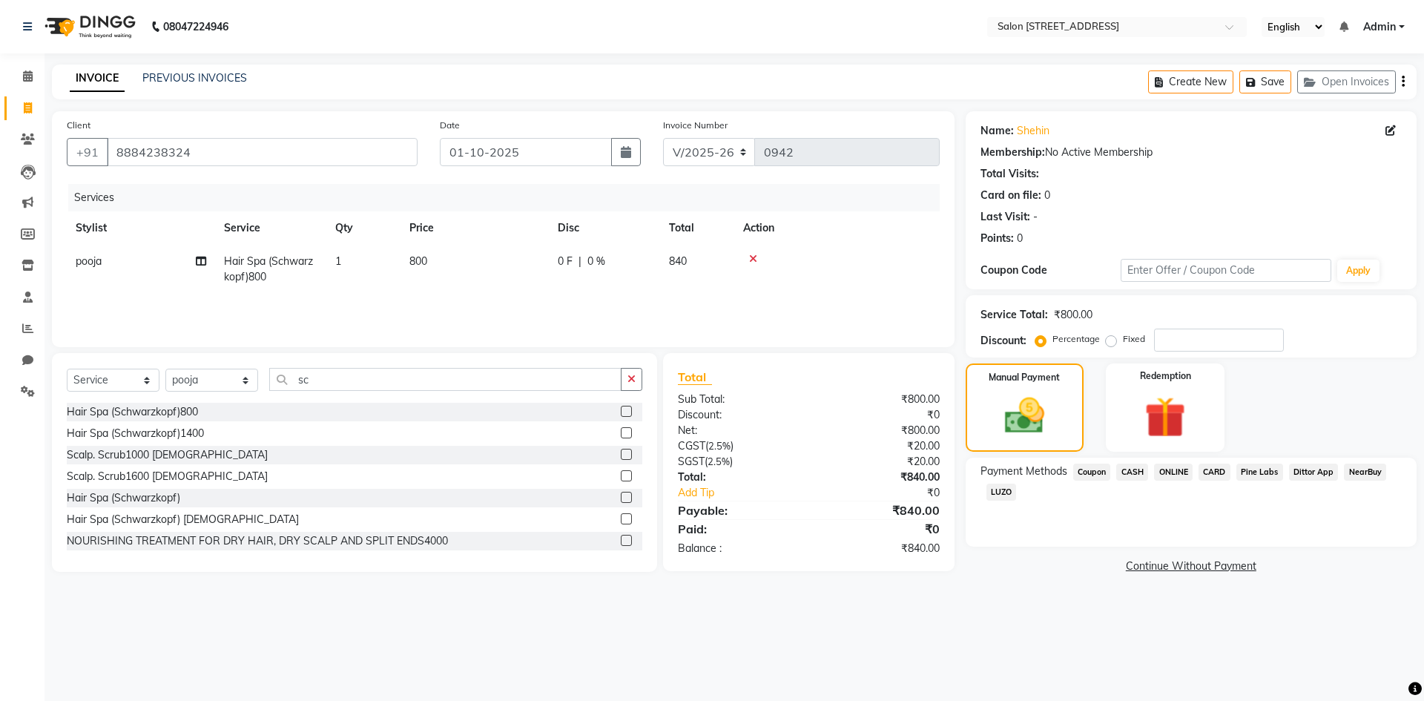
click at [1177, 475] on span "ONLINE" at bounding box center [1173, 472] width 39 height 17
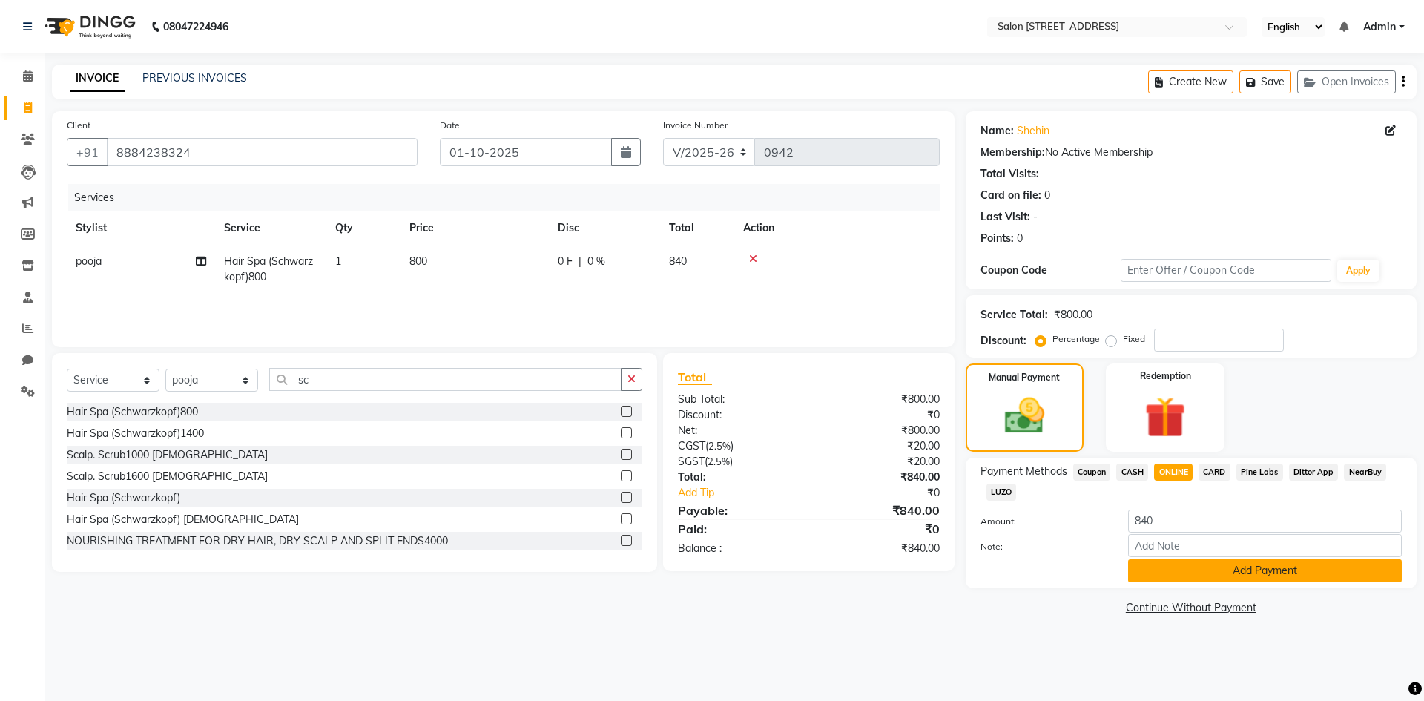
click at [1236, 576] on button "Add Payment" at bounding box center [1265, 570] width 274 height 23
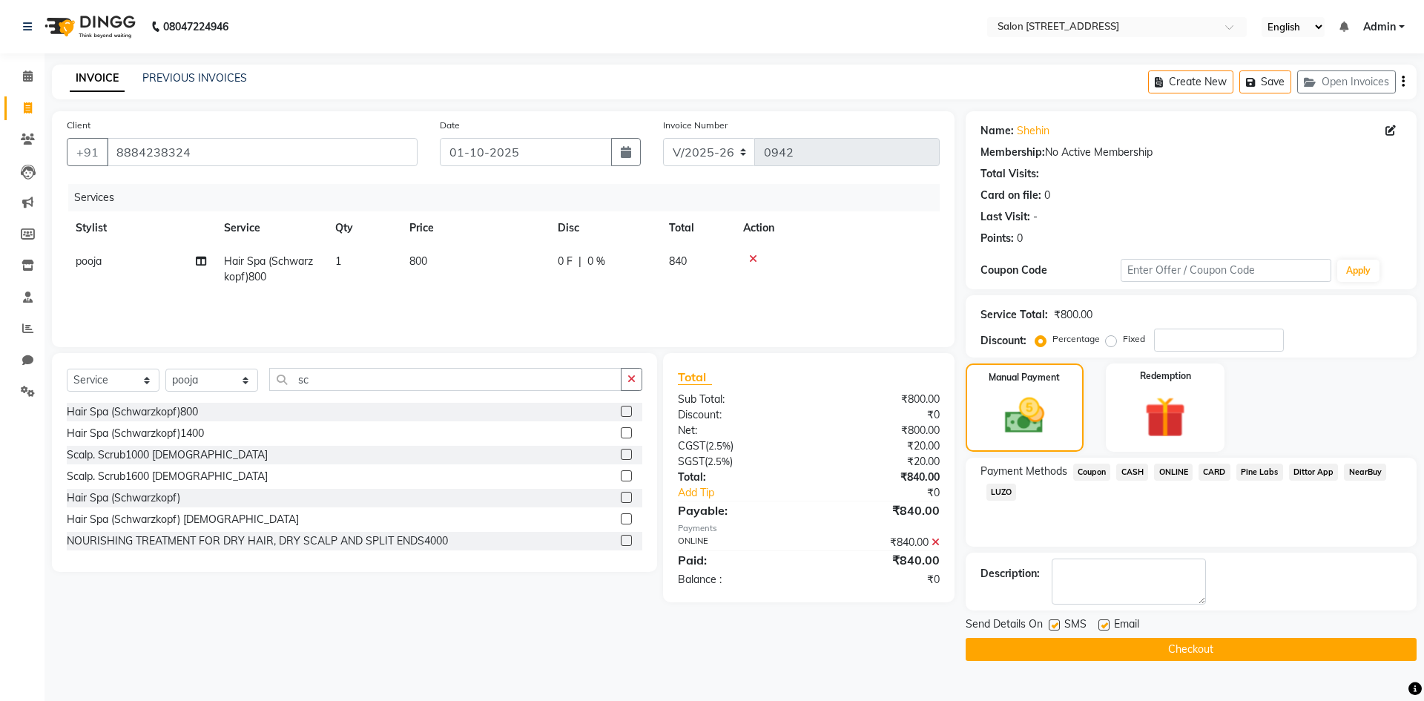
click at [1213, 653] on button "Checkout" at bounding box center [1191, 649] width 451 height 23
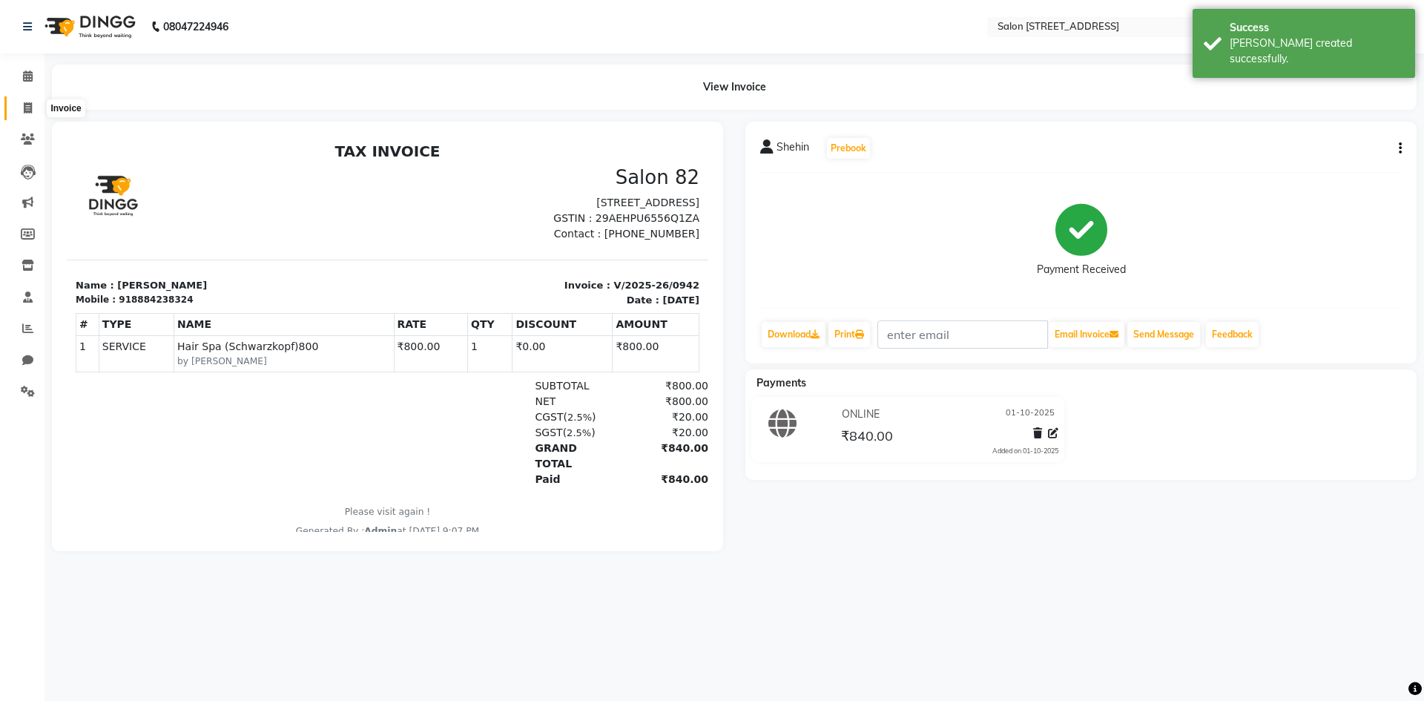
click at [35, 114] on span at bounding box center [28, 108] width 26 height 17
select select "service"
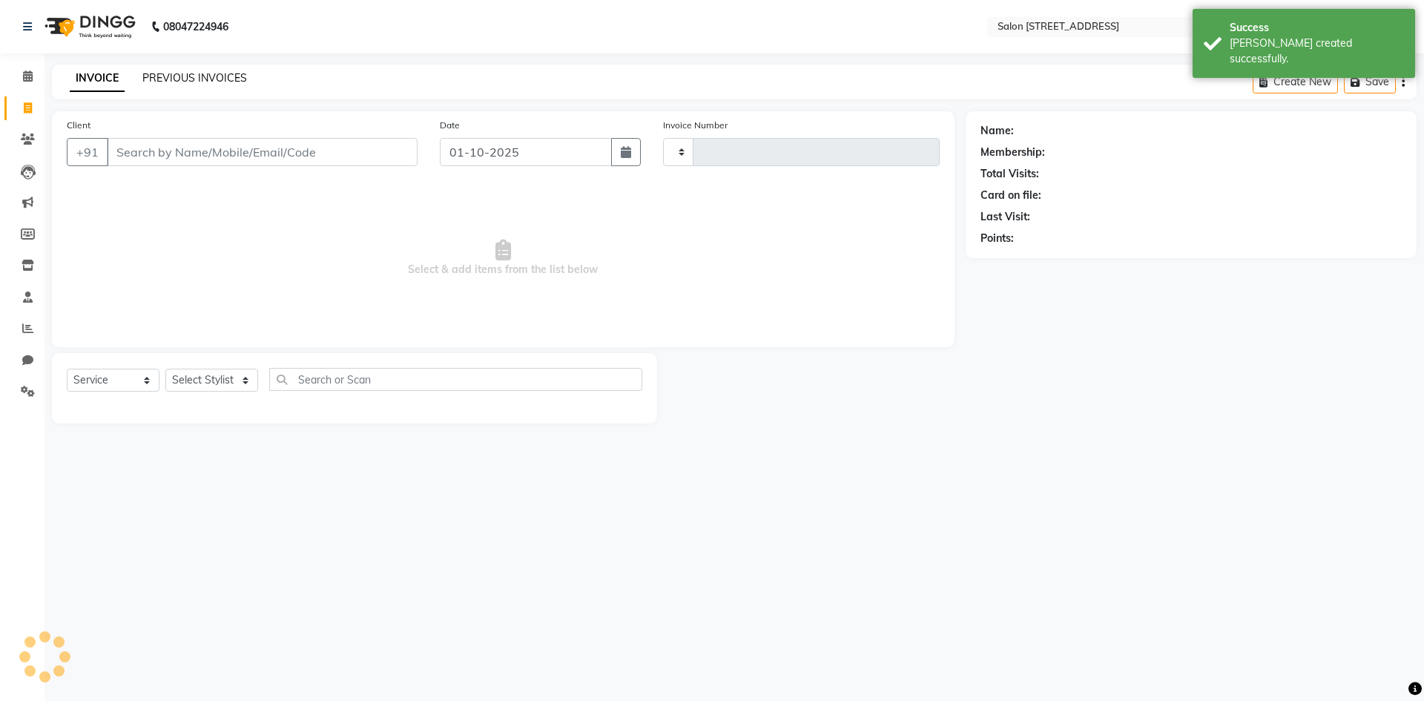
type input "0943"
select select "7707"
click at [179, 76] on link "PREVIOUS INVOICES" at bounding box center [194, 77] width 105 height 13
